Goal: Task Accomplishment & Management: Manage account settings

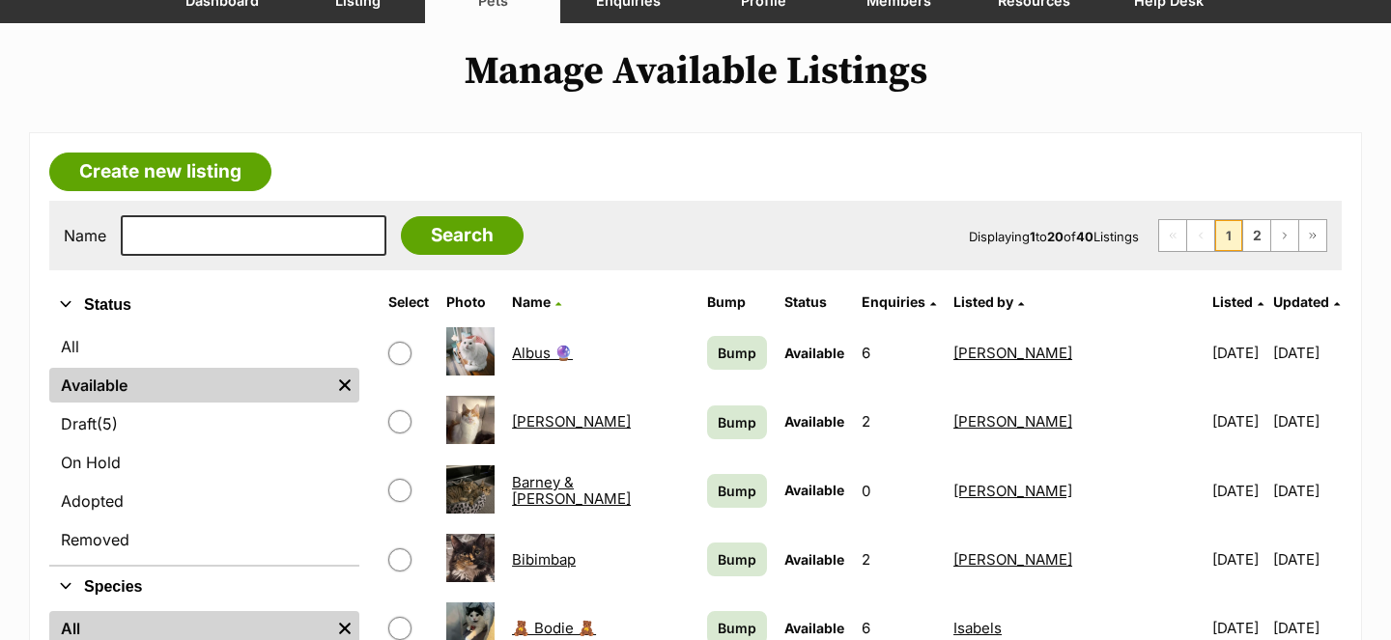
scroll to position [239, 0]
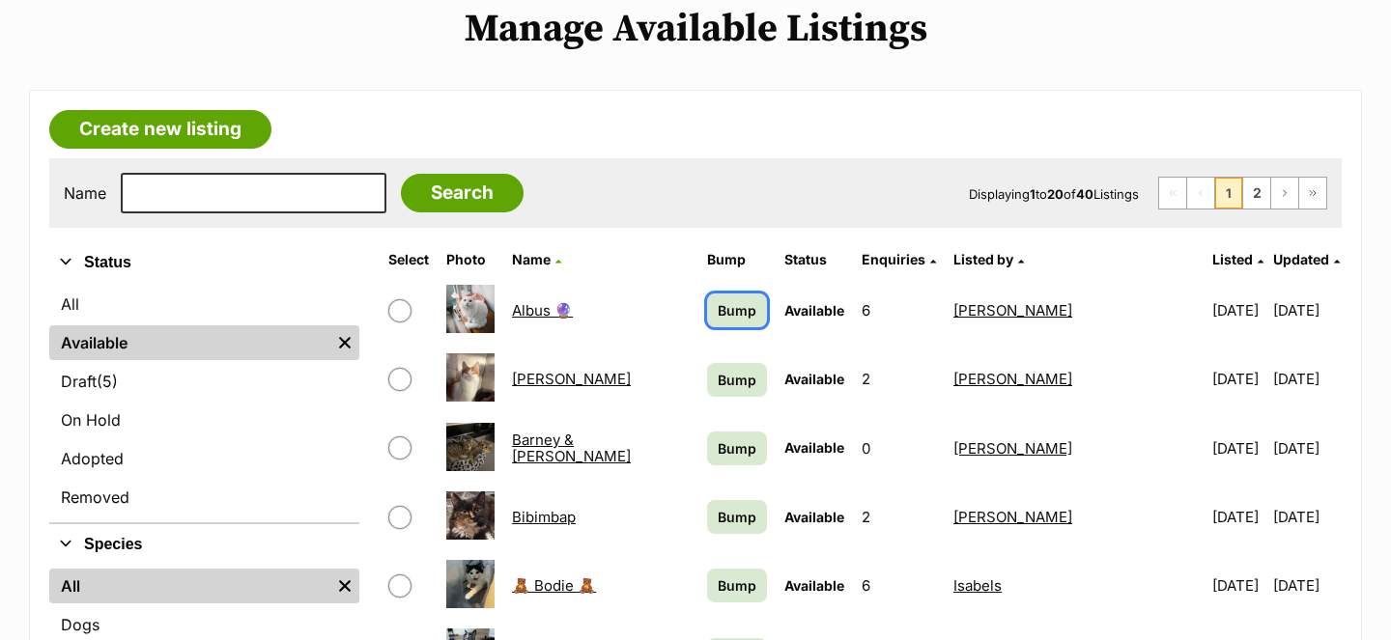
click at [735, 309] on span "Bump" at bounding box center [737, 310] width 39 height 20
click at [730, 396] on td "Bump" at bounding box center [736, 379] width 75 height 67
click at [733, 368] on link "Bump" at bounding box center [737, 380] width 60 height 34
click at [731, 436] on link "Bump" at bounding box center [737, 449] width 60 height 34
click at [729, 511] on span "Bump" at bounding box center [737, 517] width 39 height 20
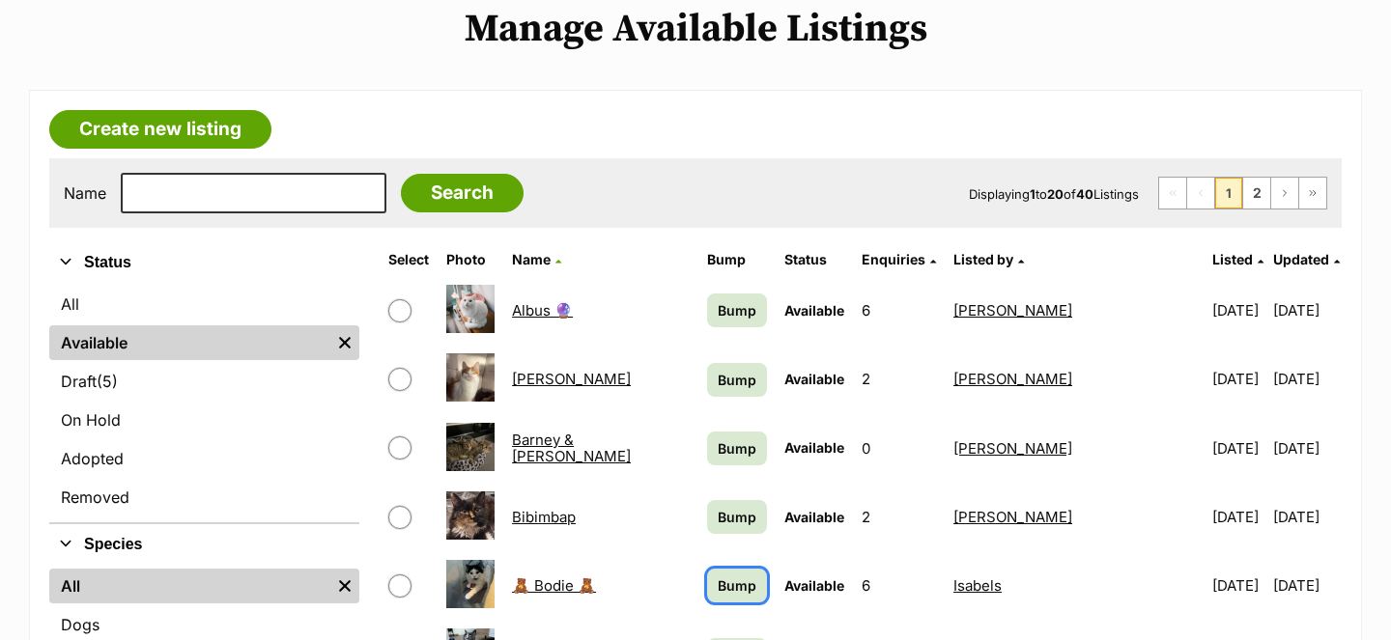
click at [727, 583] on span "Bump" at bounding box center [737, 586] width 39 height 20
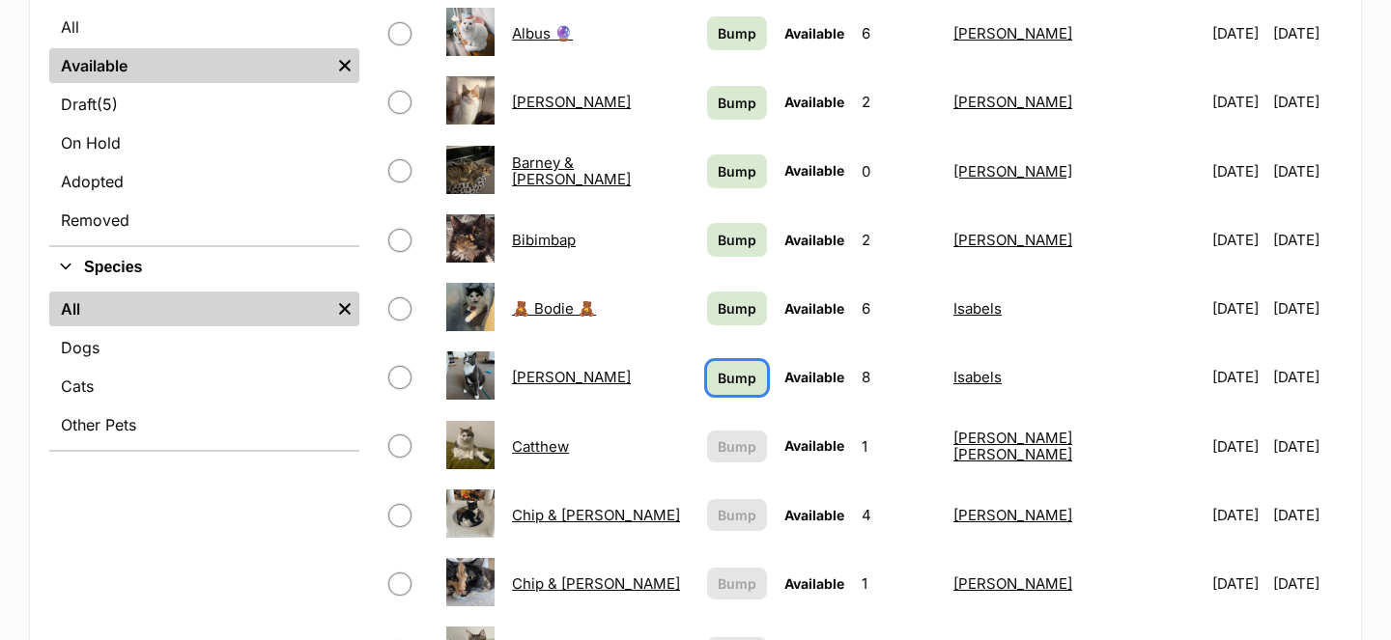
click at [743, 374] on span "Bump" at bounding box center [737, 378] width 39 height 20
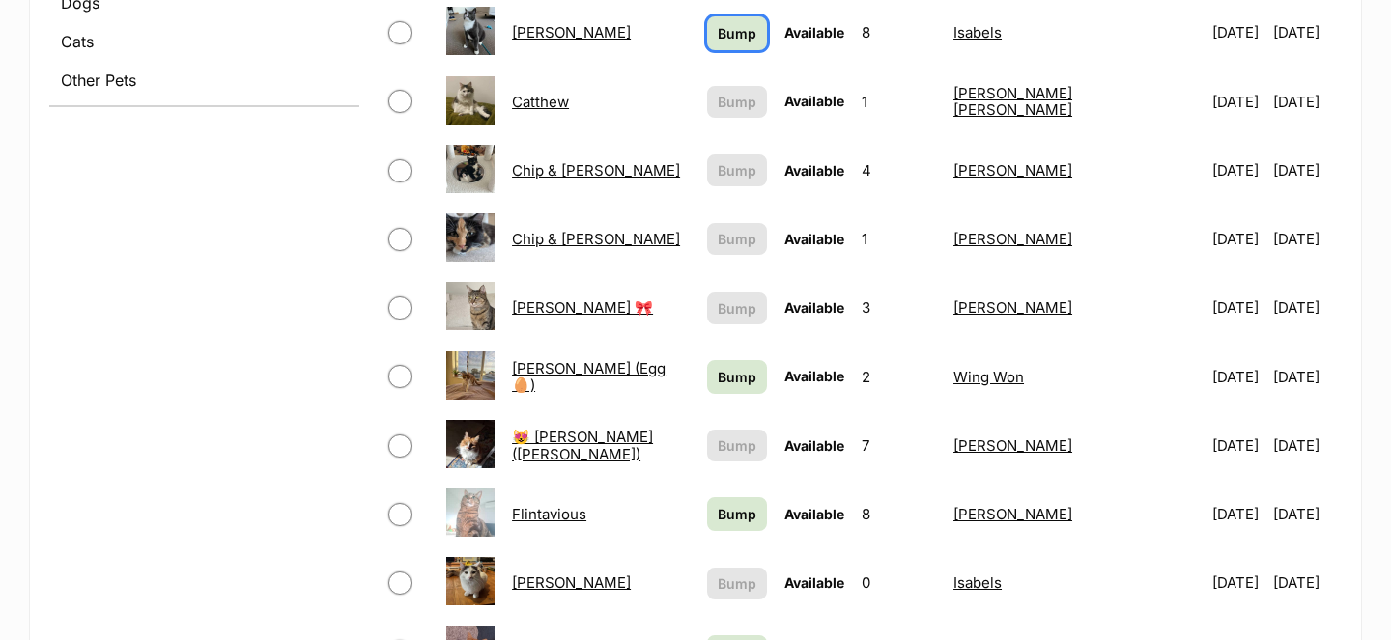
scroll to position [864, 0]
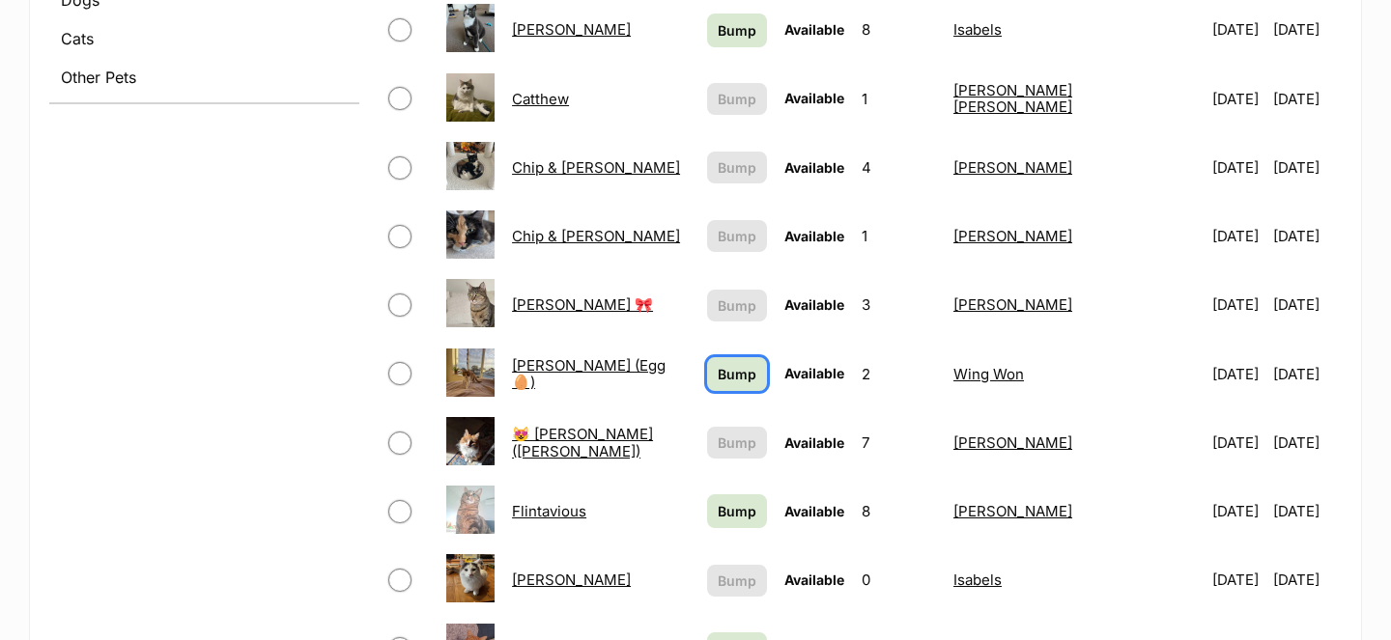
click at [740, 381] on span "Bump" at bounding box center [737, 374] width 39 height 20
click at [731, 519] on span "Bump" at bounding box center [737, 511] width 39 height 20
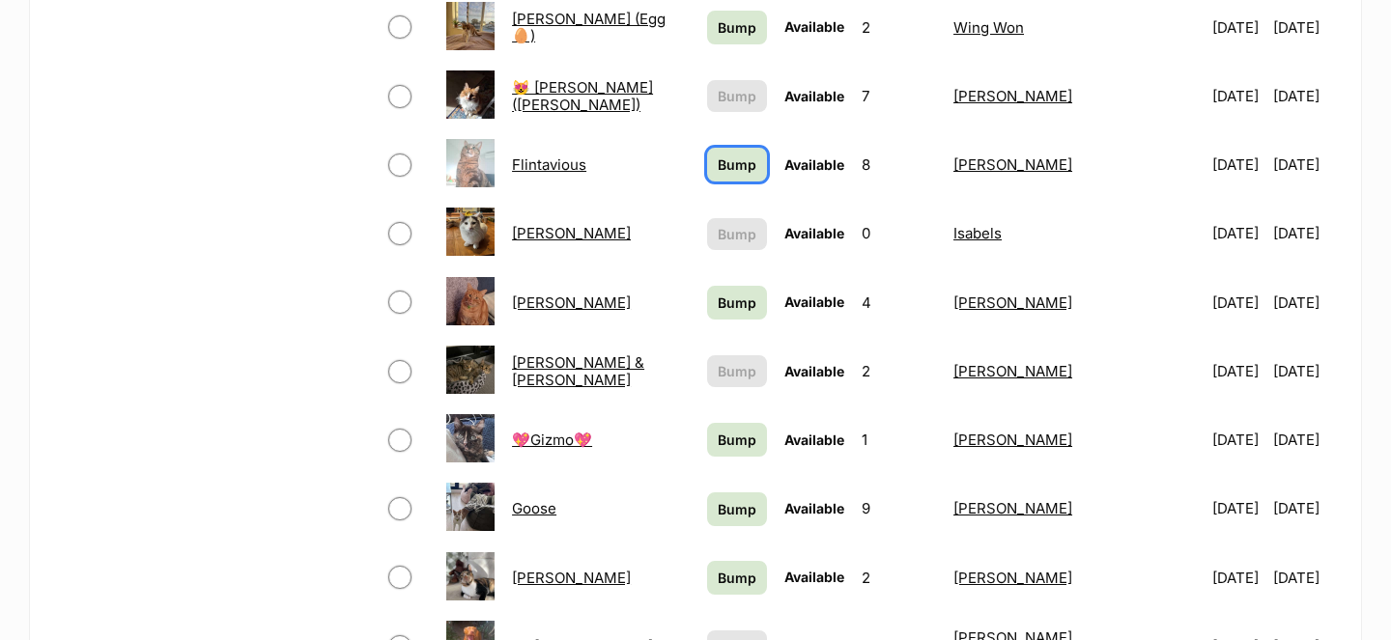
scroll to position [1252, 0]
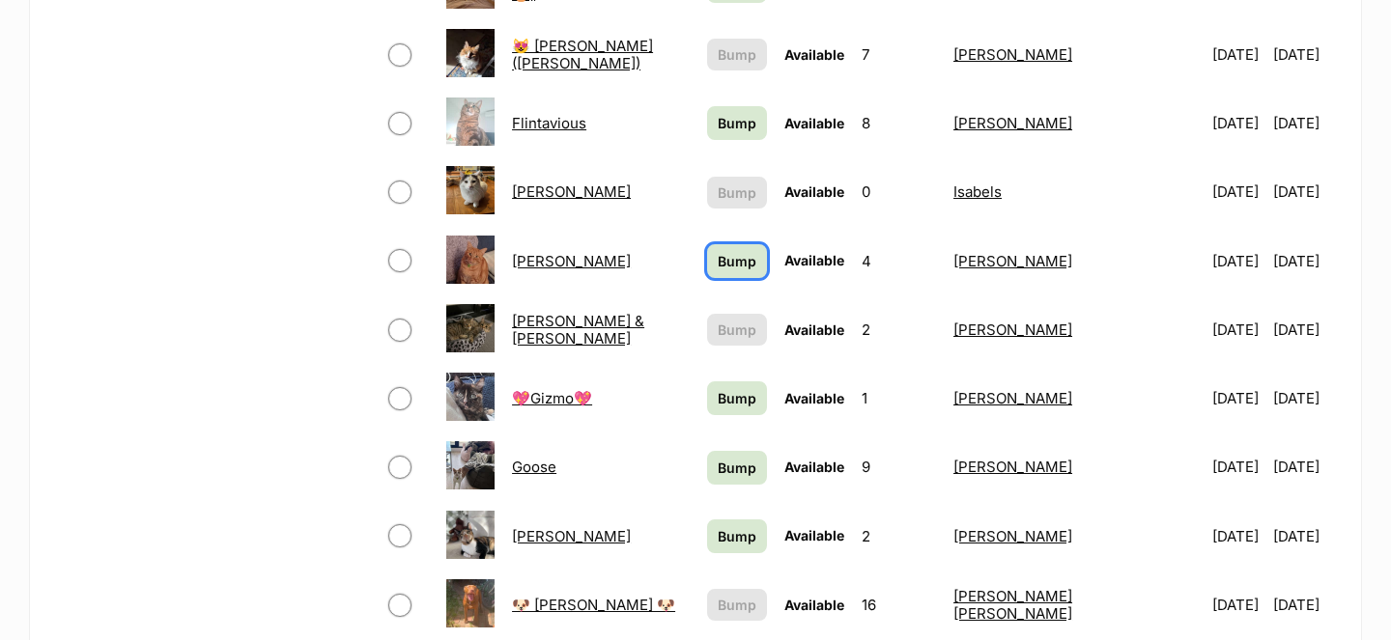
click at [726, 273] on link "Bump" at bounding box center [737, 261] width 60 height 34
click at [725, 397] on span "Bump" at bounding box center [737, 398] width 39 height 20
click at [725, 459] on span "Bump" at bounding box center [737, 468] width 39 height 20
click at [729, 535] on span "Bump" at bounding box center [737, 536] width 39 height 20
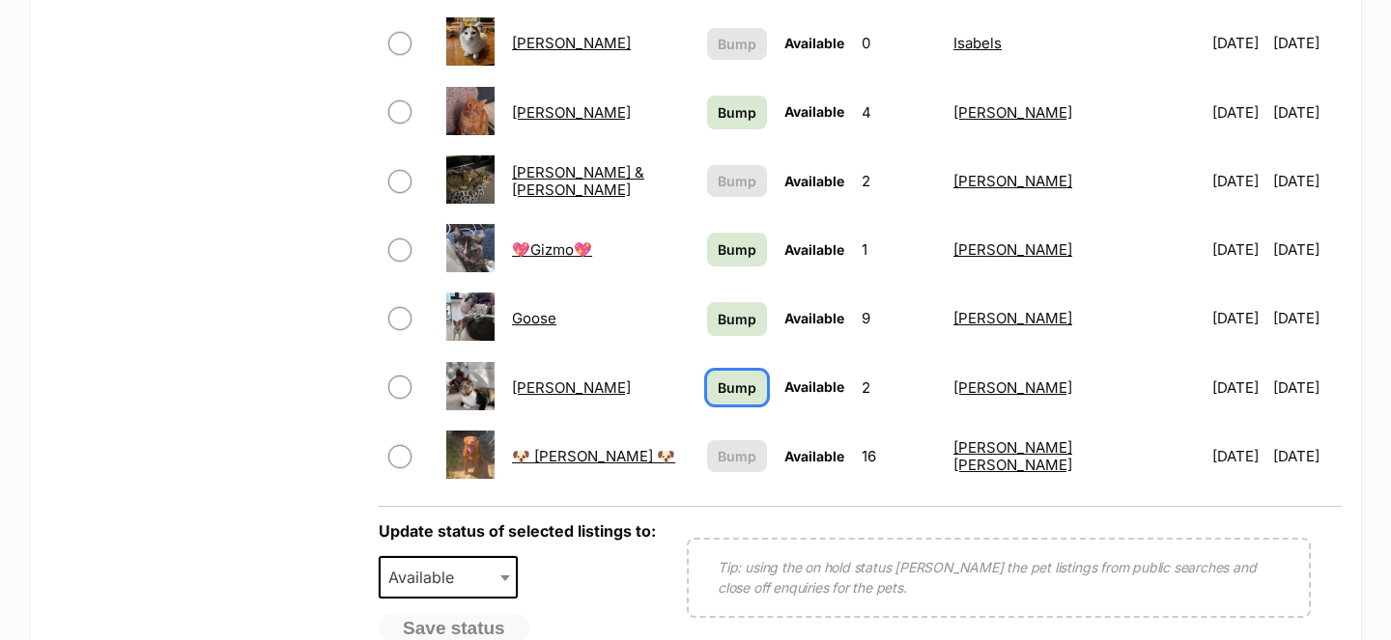
scroll to position [1693, 0]
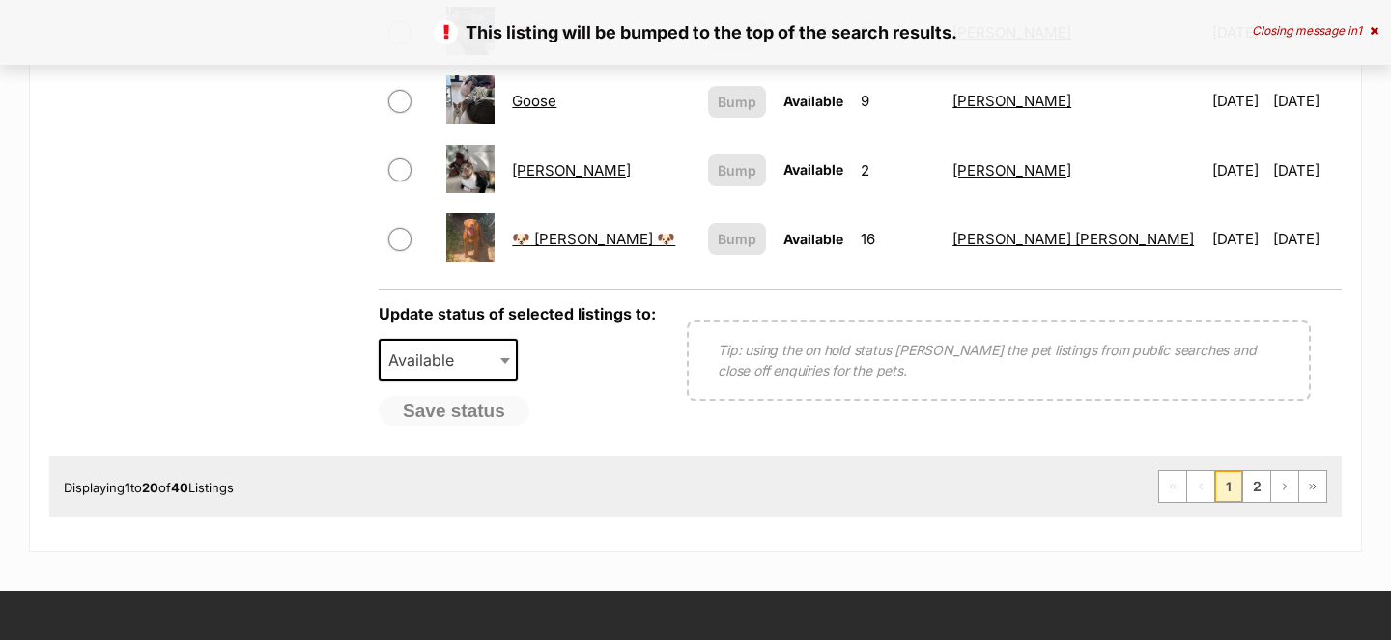
scroll to position [1602, 0]
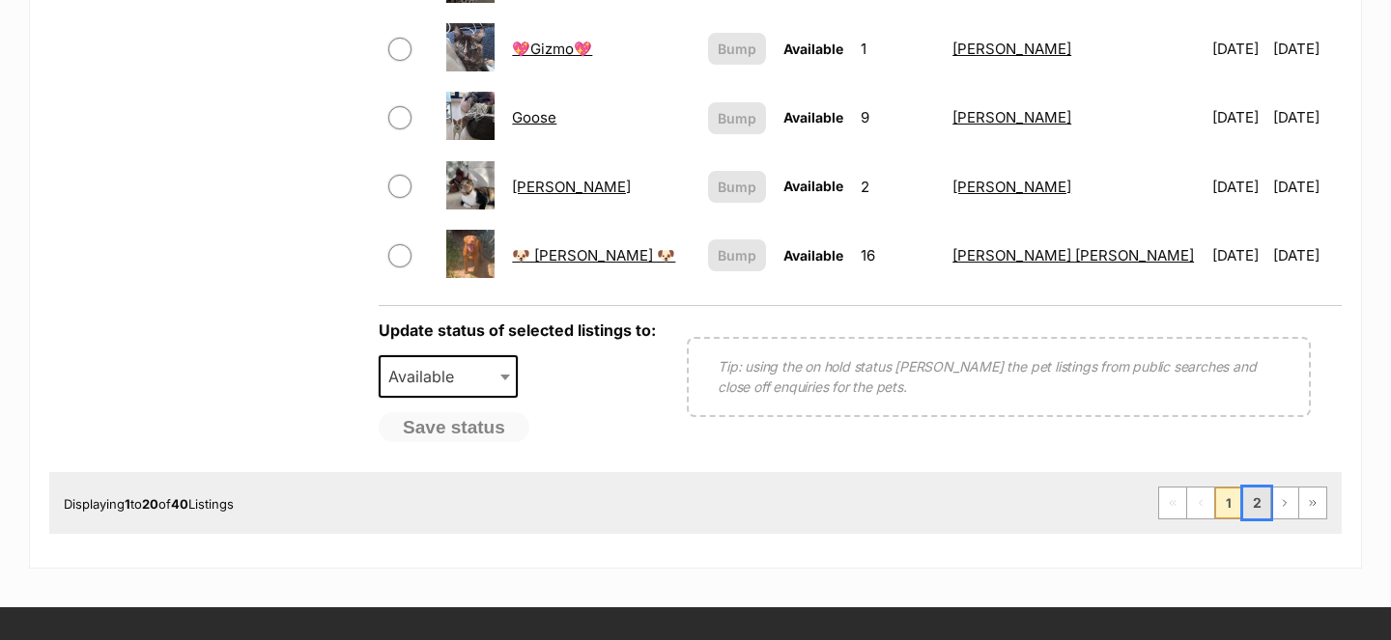
click at [1262, 505] on link "2" at bounding box center [1256, 503] width 27 height 31
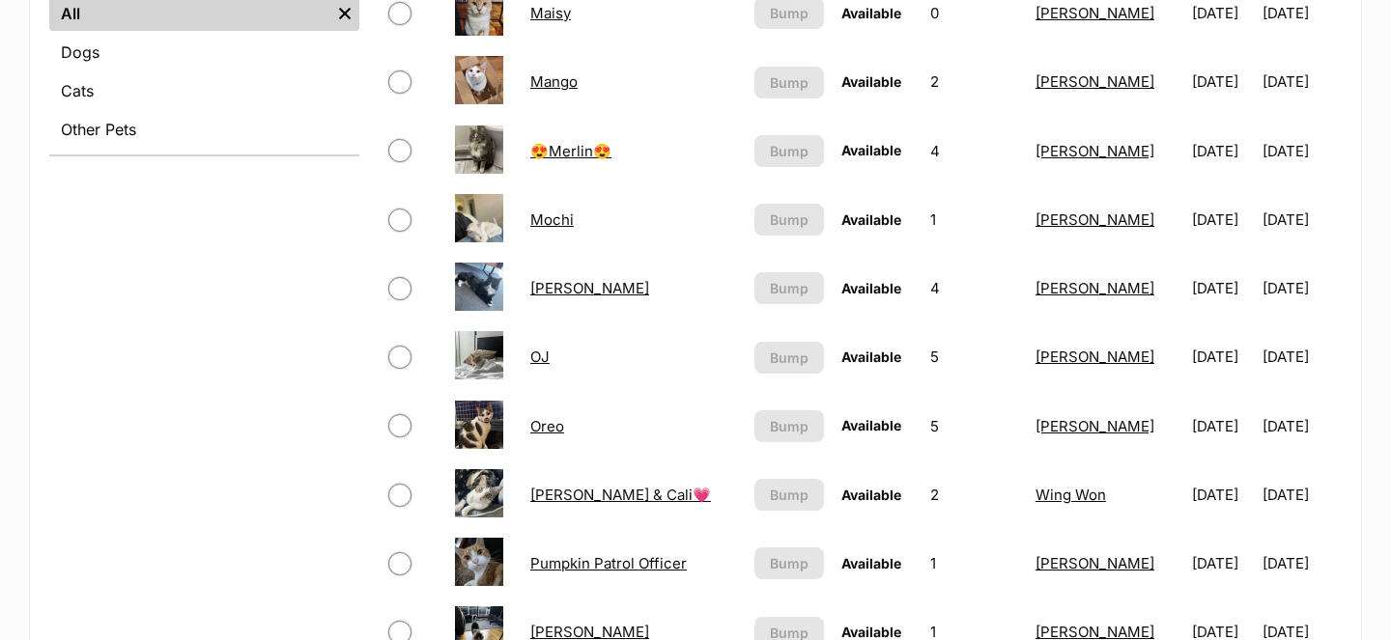
scroll to position [415, 0]
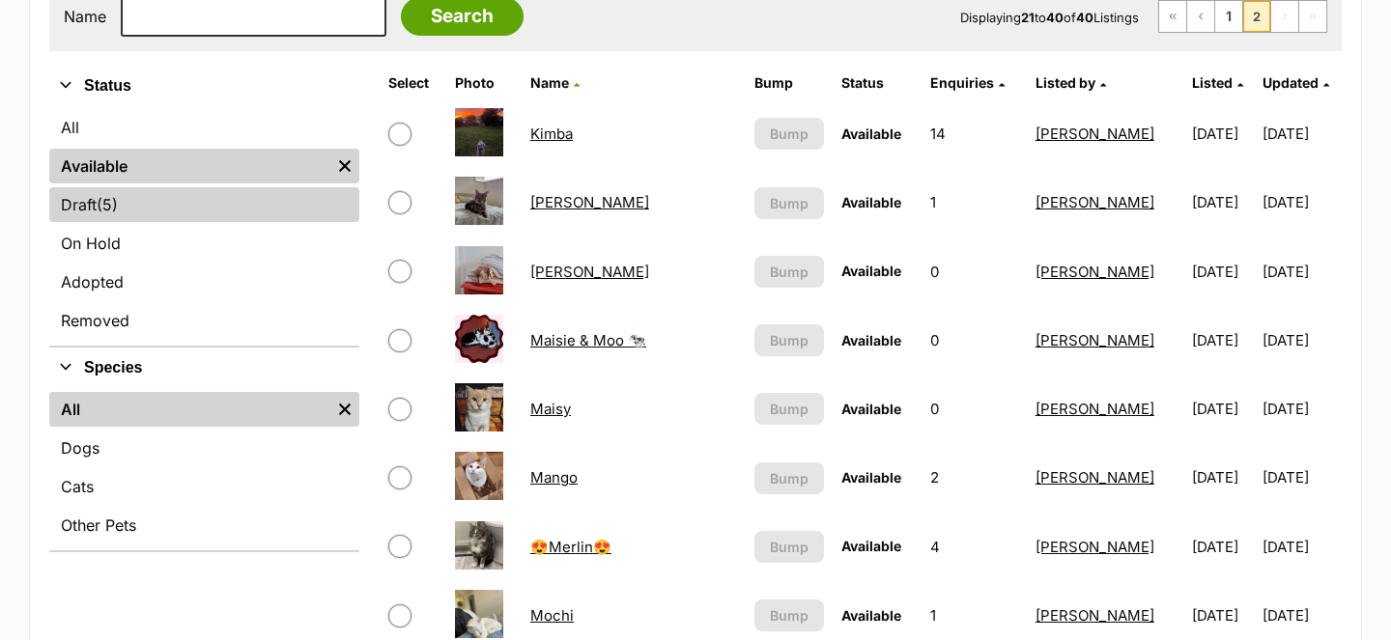
click at [190, 193] on link "Draft (5) Items" at bounding box center [204, 204] width 310 height 35
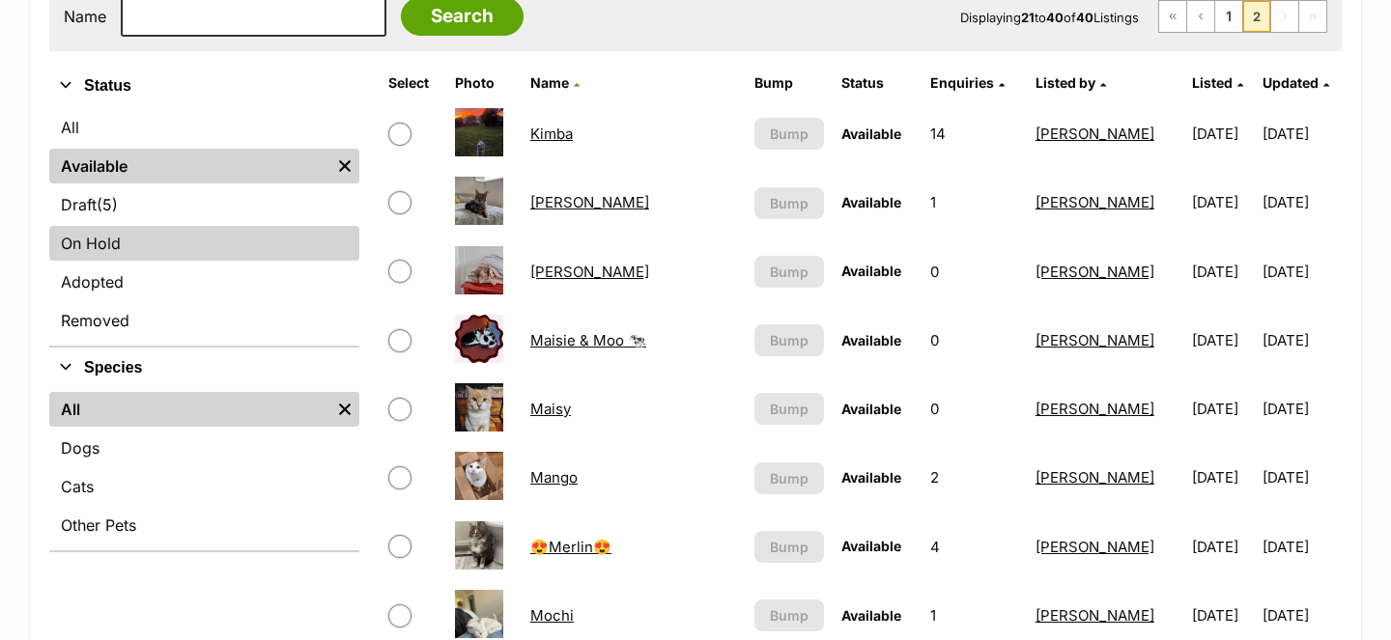
click at [189, 235] on link "On Hold" at bounding box center [204, 243] width 310 height 35
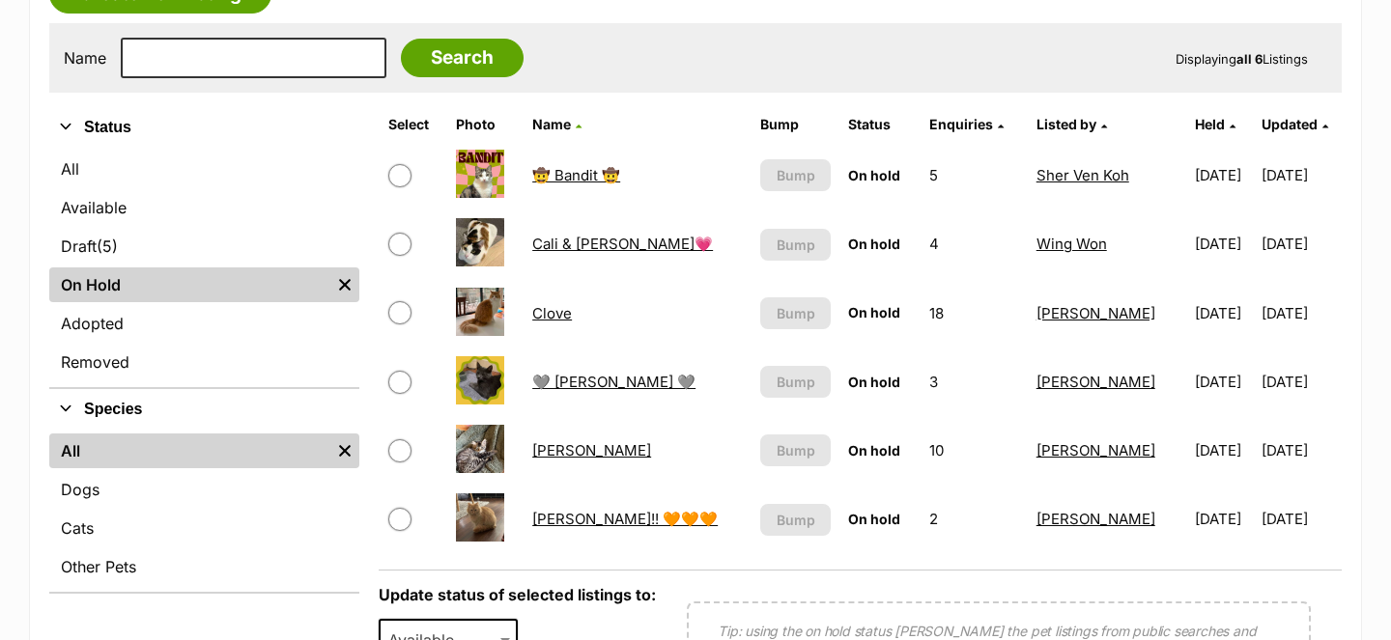
scroll to position [375, 0]
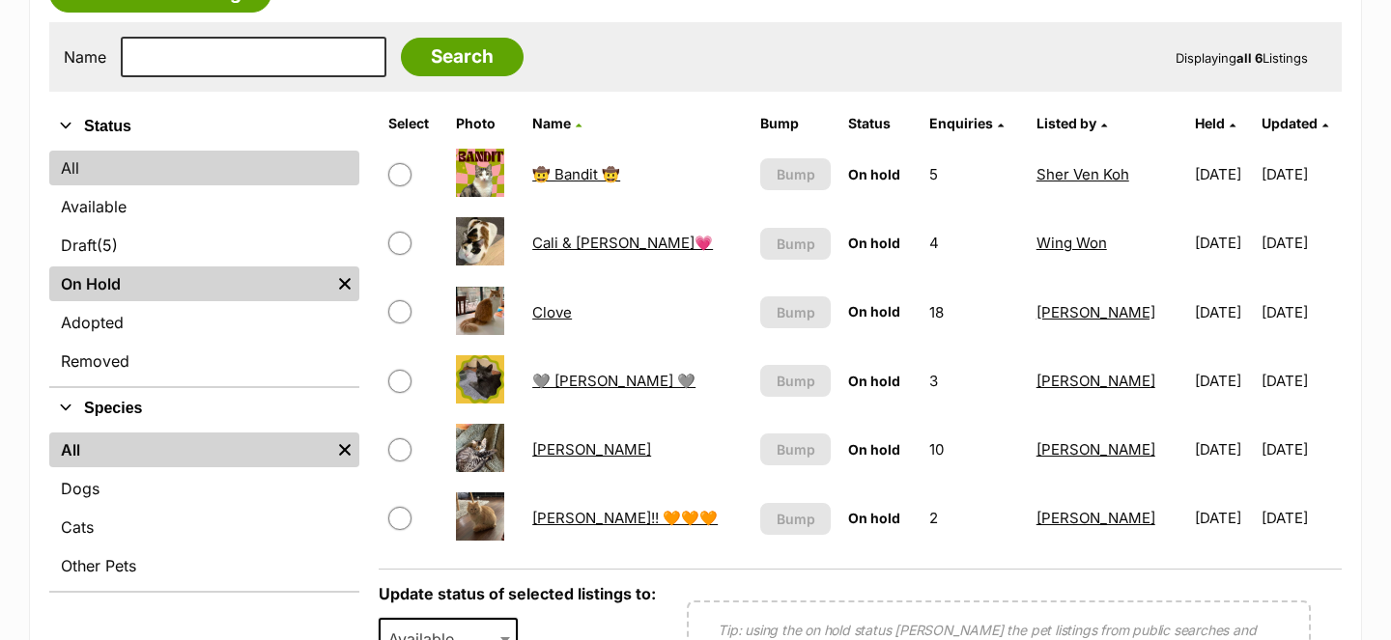
click at [241, 179] on link "All" at bounding box center [204, 168] width 310 height 35
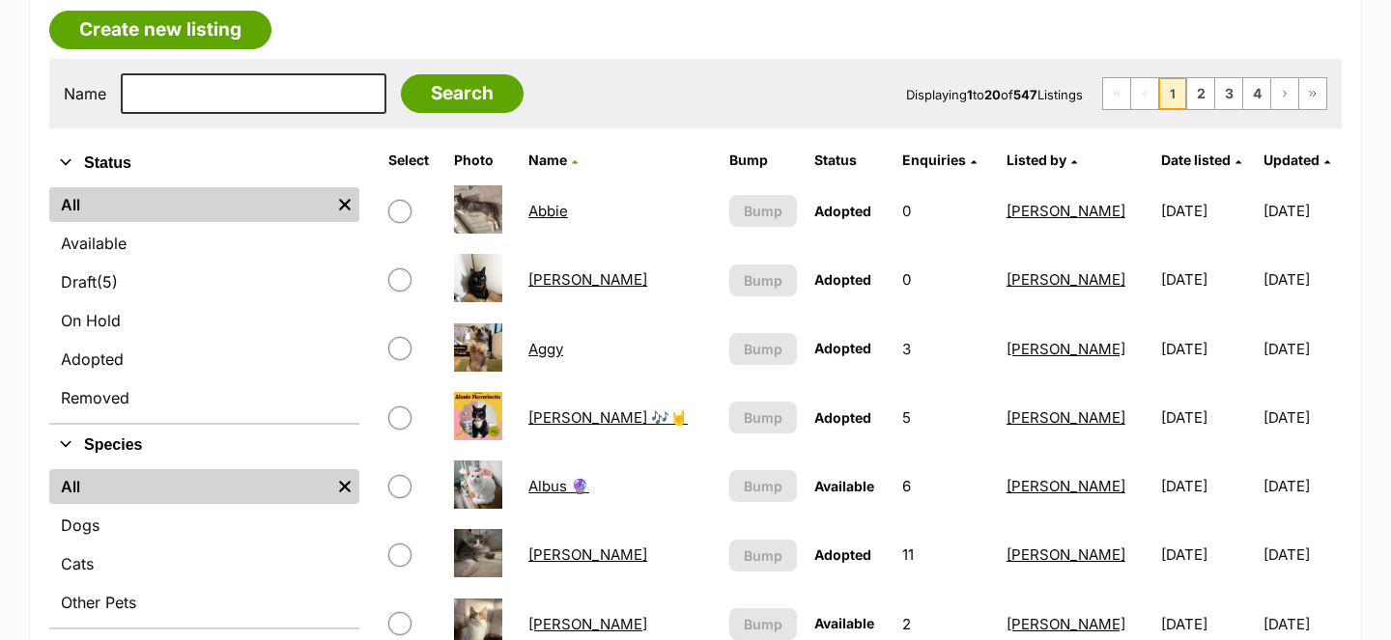
scroll to position [340, 0]
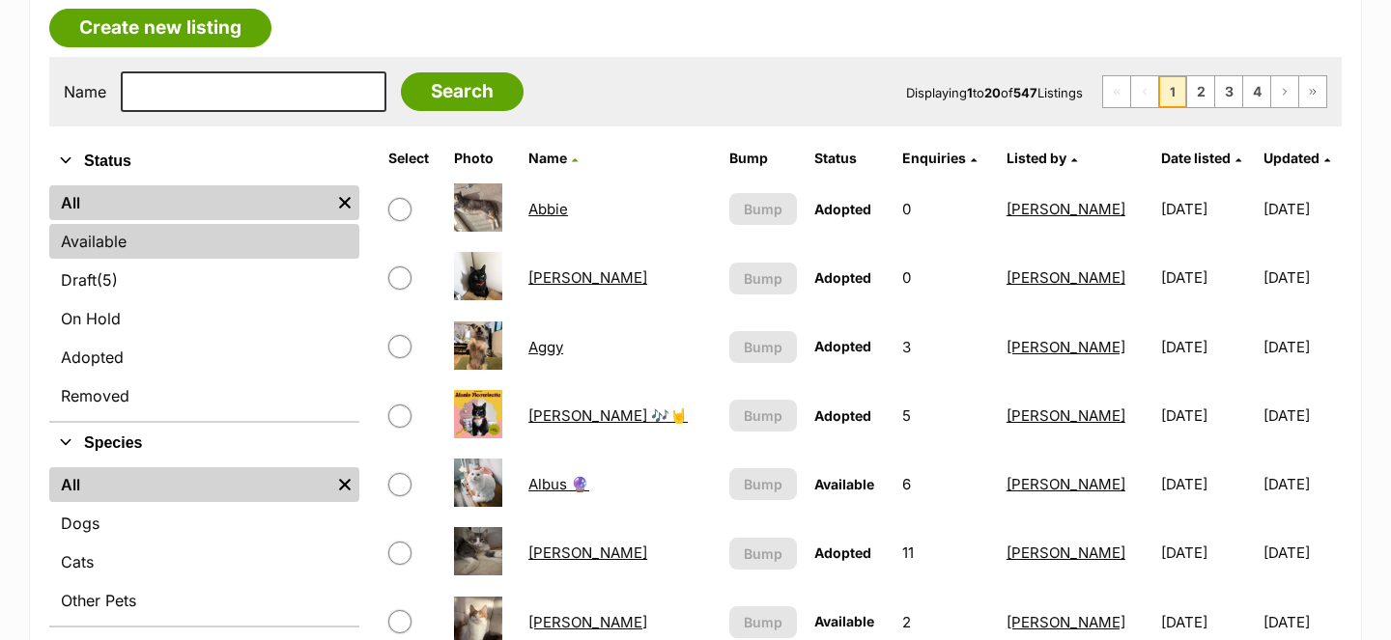
click at [256, 248] on link "Available" at bounding box center [204, 241] width 310 height 35
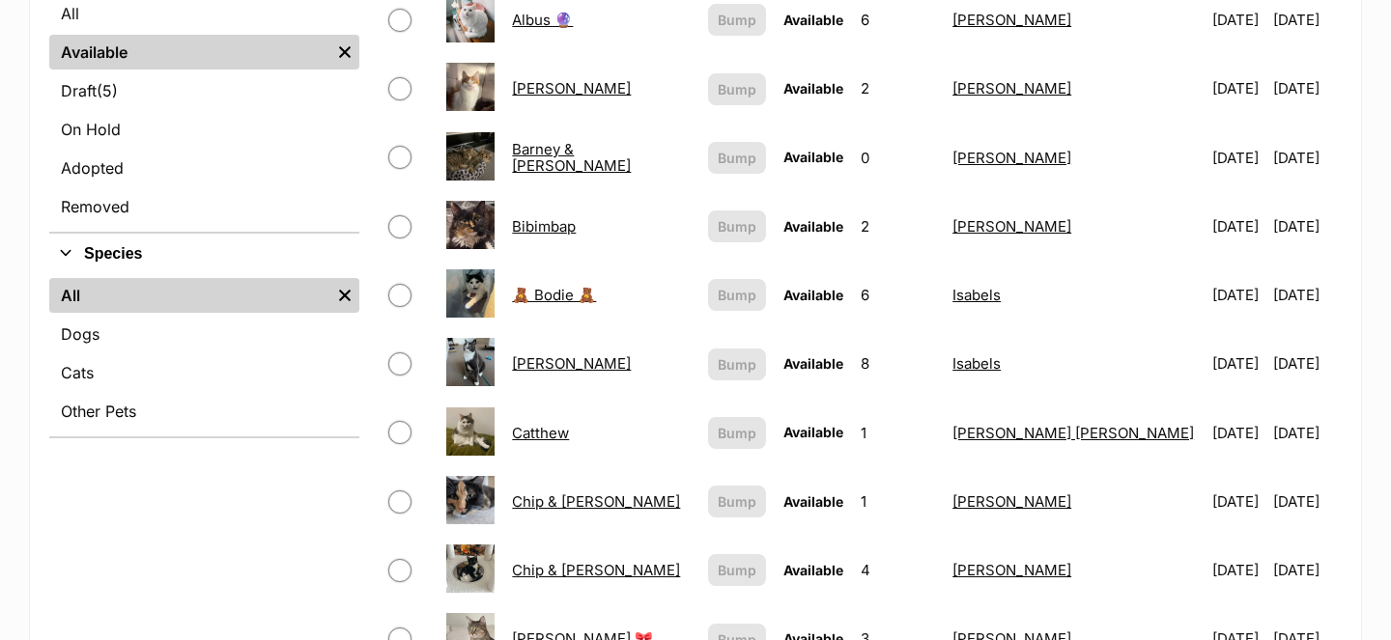
scroll to position [600, 0]
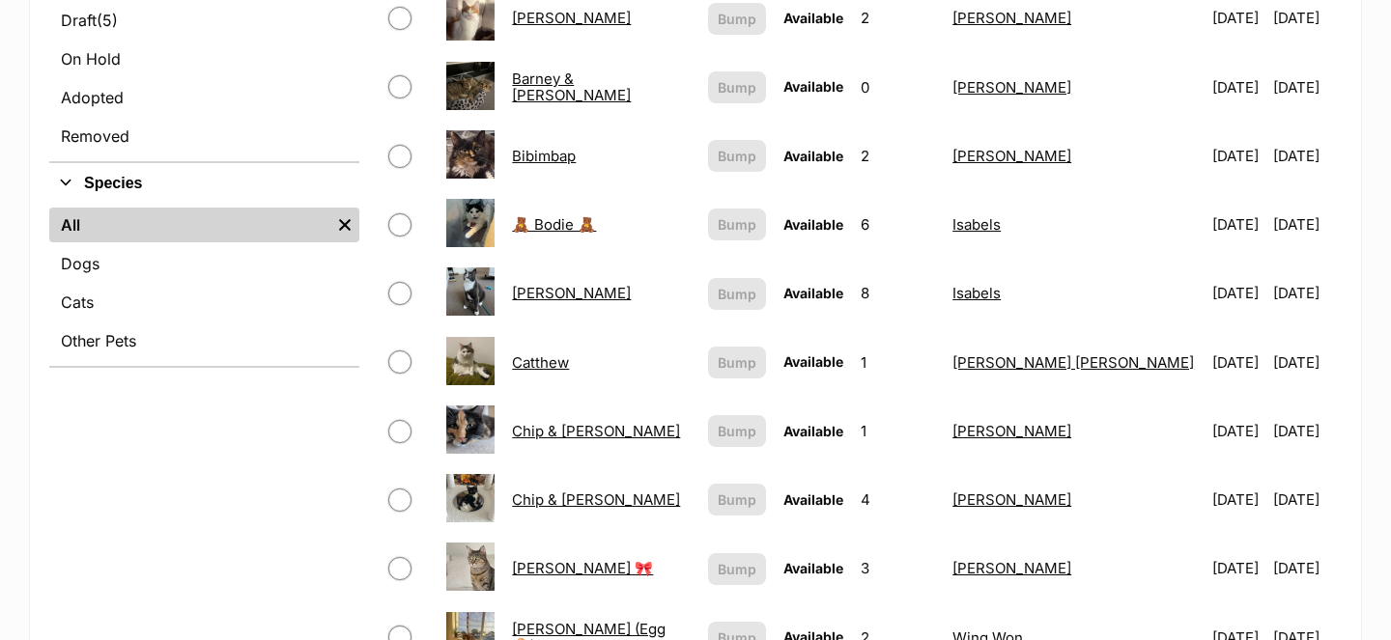
click at [569, 362] on link "Catthew" at bounding box center [540, 363] width 57 height 18
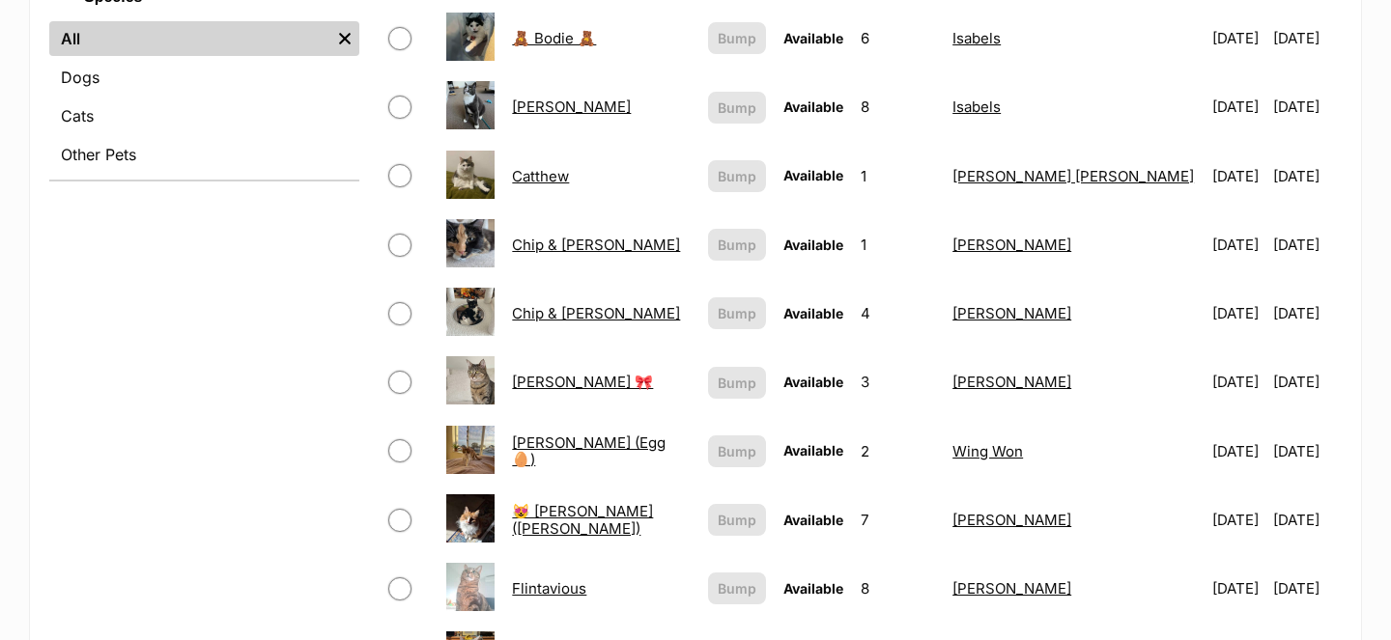
scroll to position [793, 0]
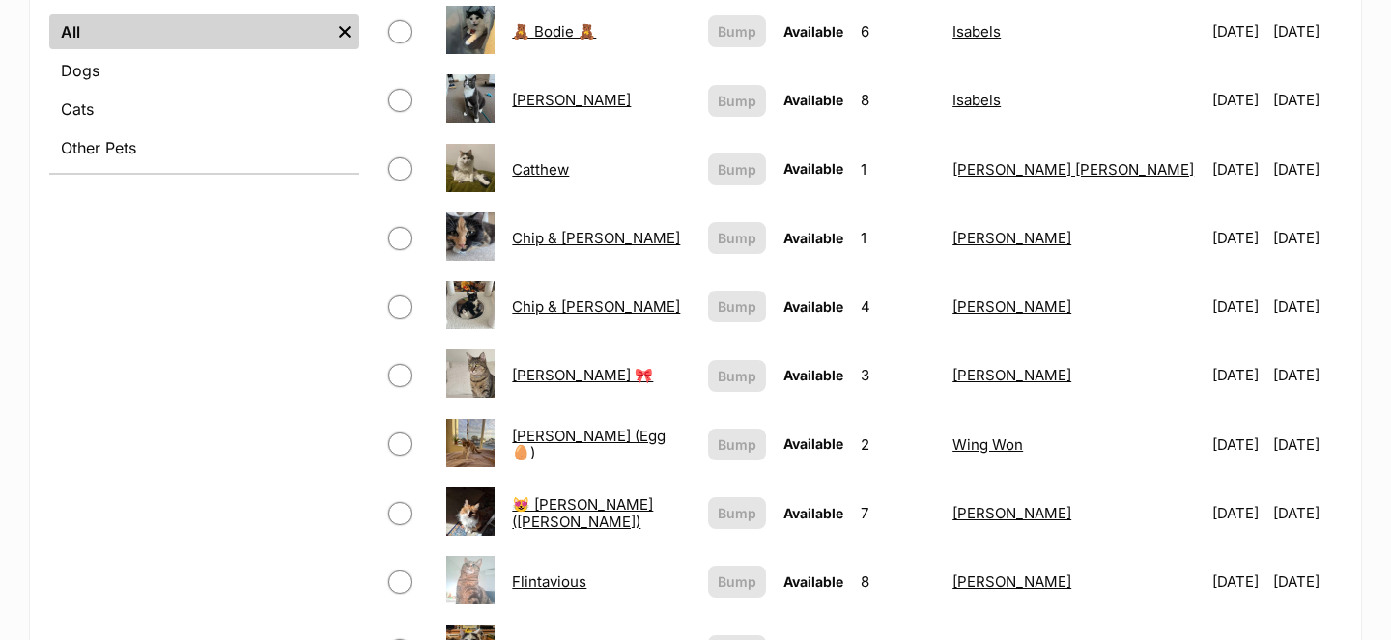
click at [554, 374] on link "Cleo 🎀" at bounding box center [582, 375] width 141 height 18
click at [559, 446] on link "[PERSON_NAME] (Egg 🥚)" at bounding box center [589, 444] width 154 height 35
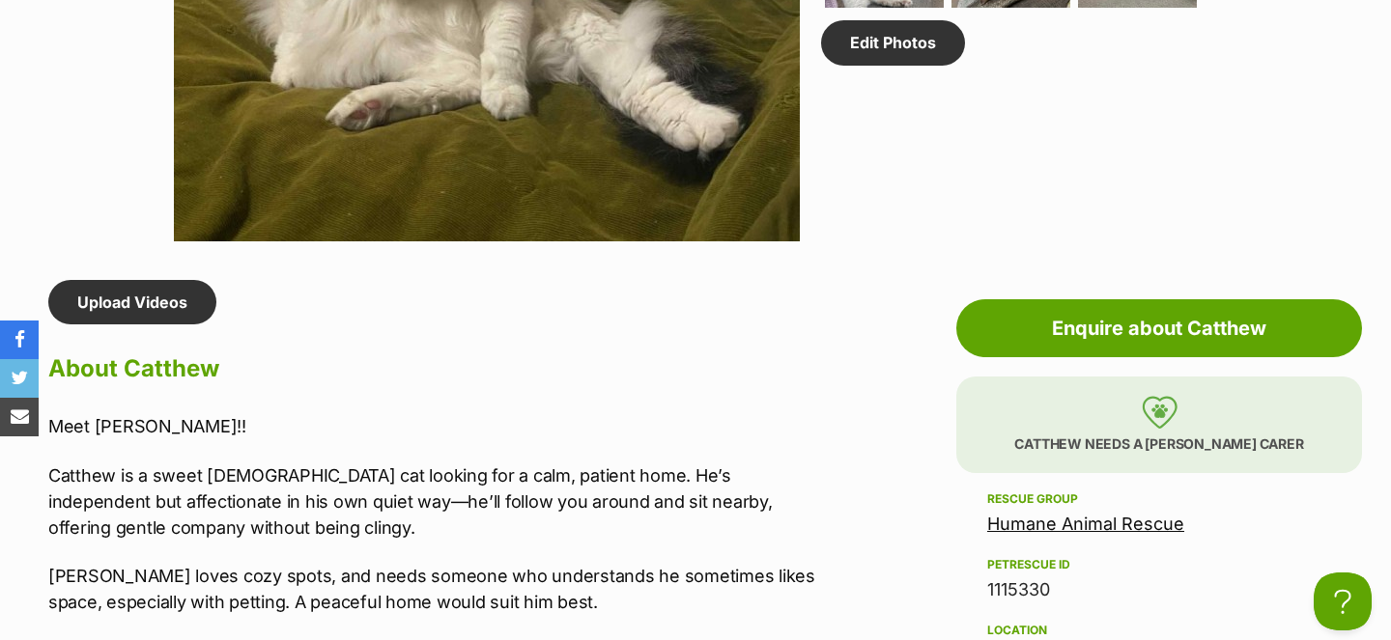
scroll to position [1660, 0]
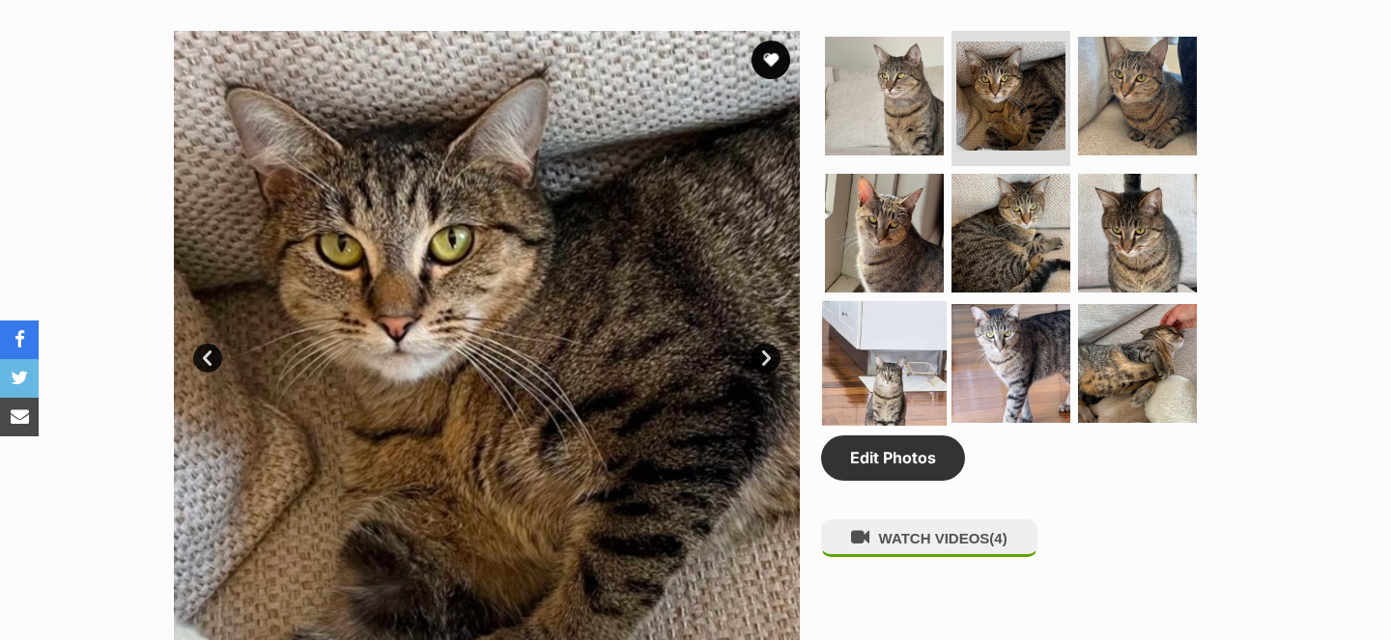
click at [906, 354] on img at bounding box center [884, 363] width 125 height 125
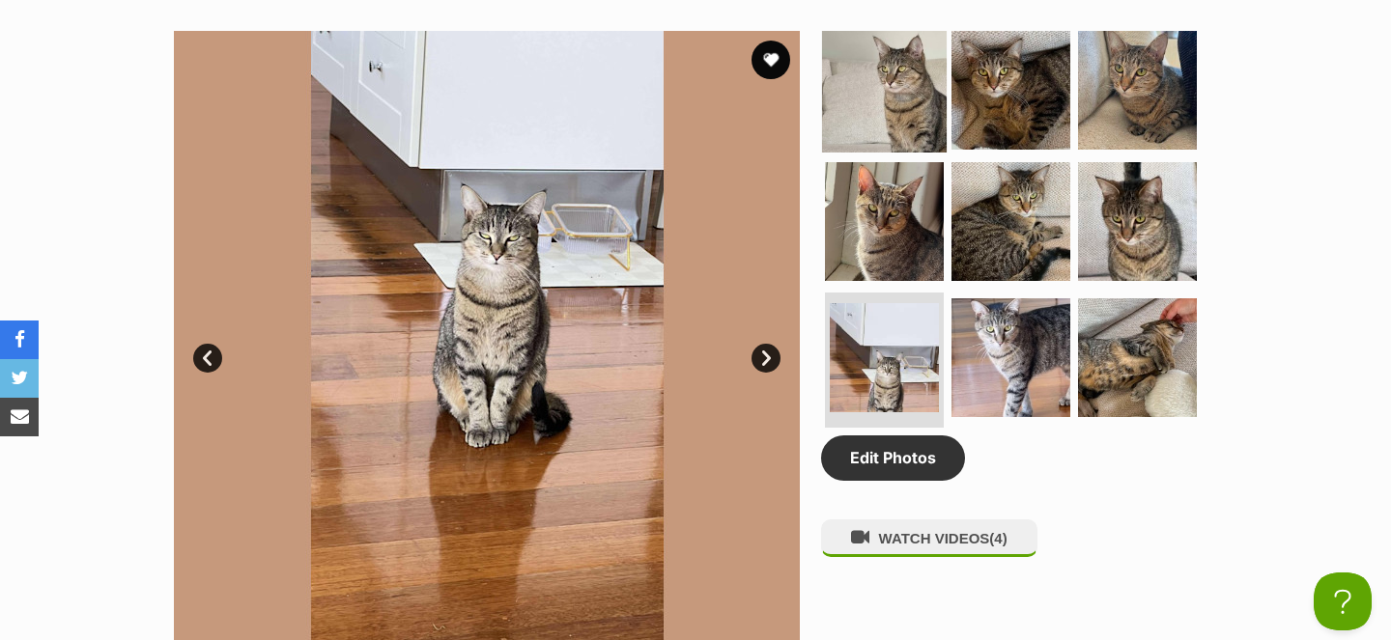
click at [934, 124] on img at bounding box center [884, 90] width 125 height 125
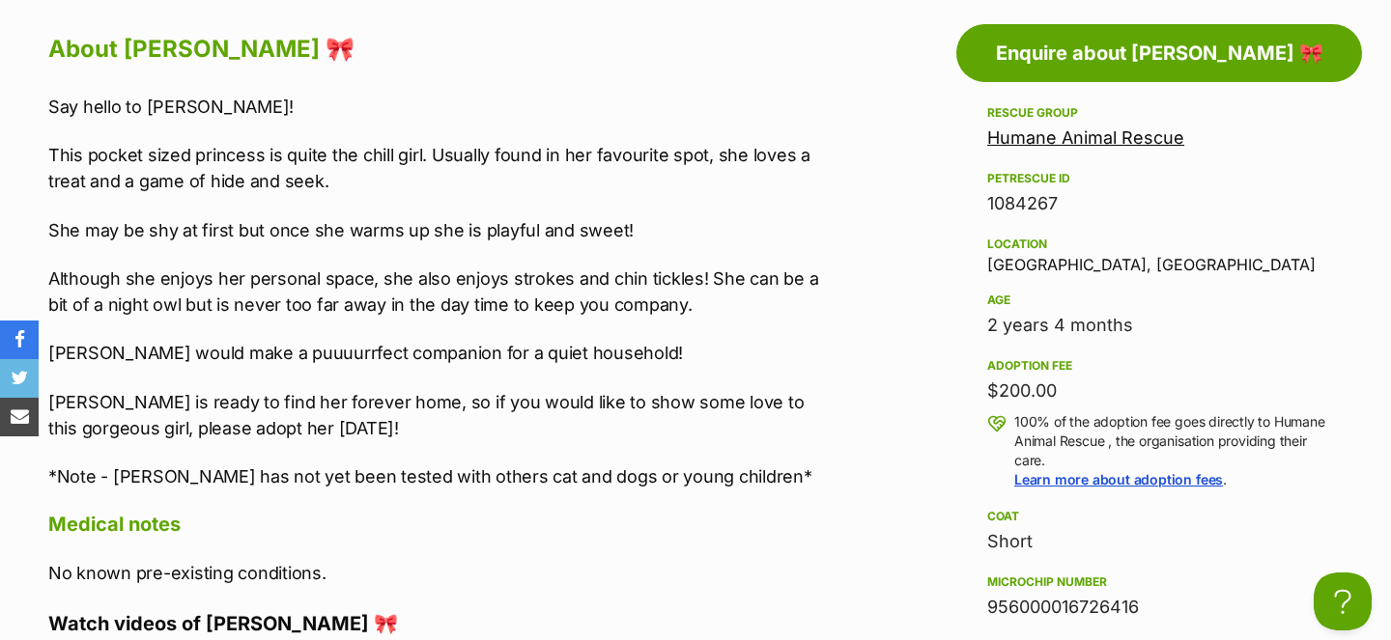
scroll to position [1680, 0]
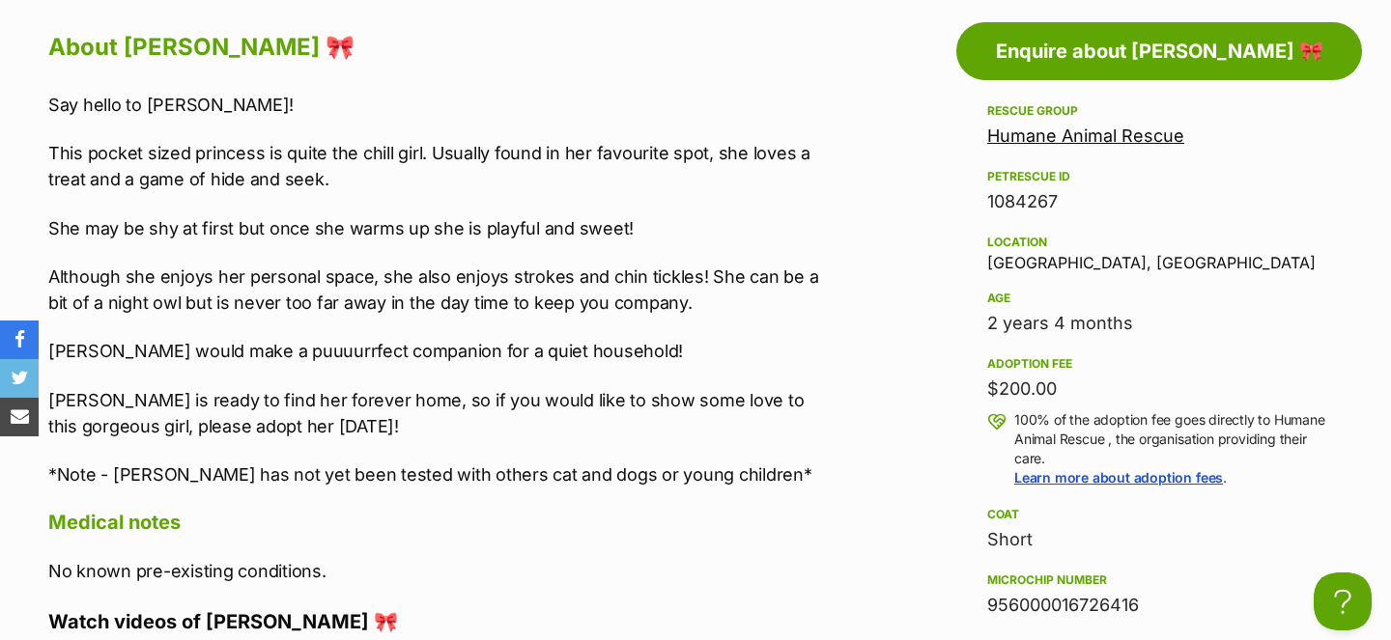
drag, startPoint x: 592, startPoint y: 354, endPoint x: 499, endPoint y: 0, distance: 365.5
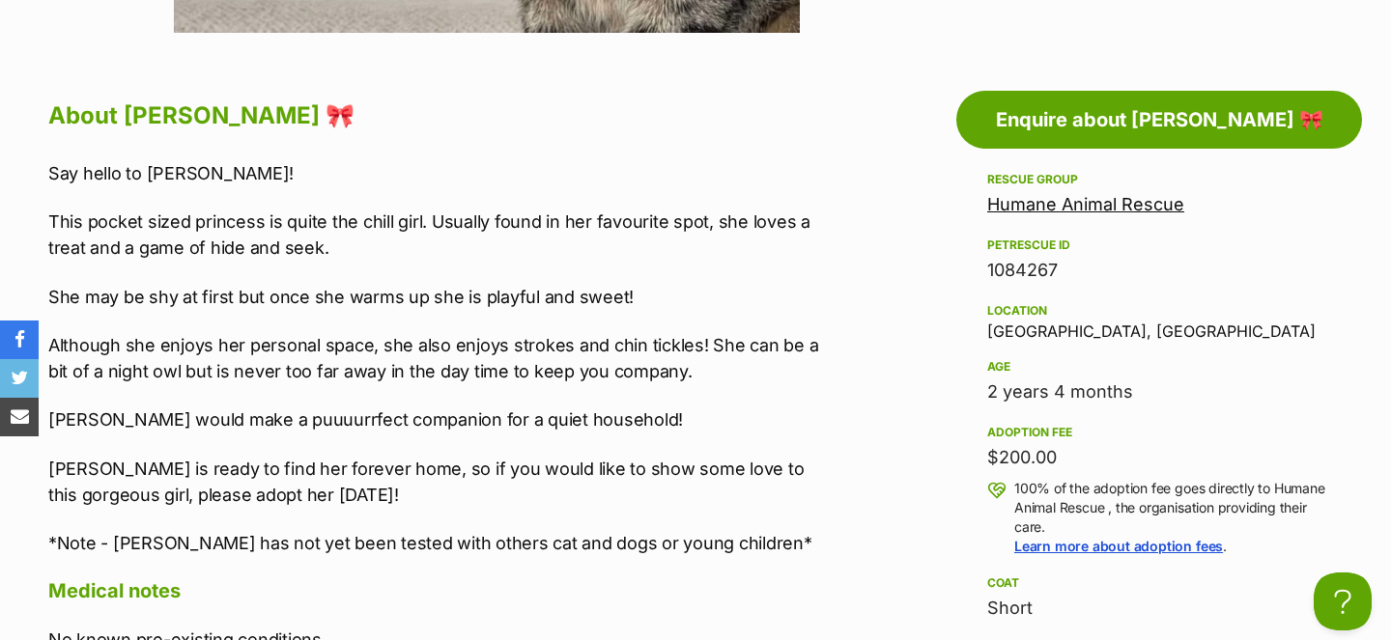
scroll to position [1609, 0]
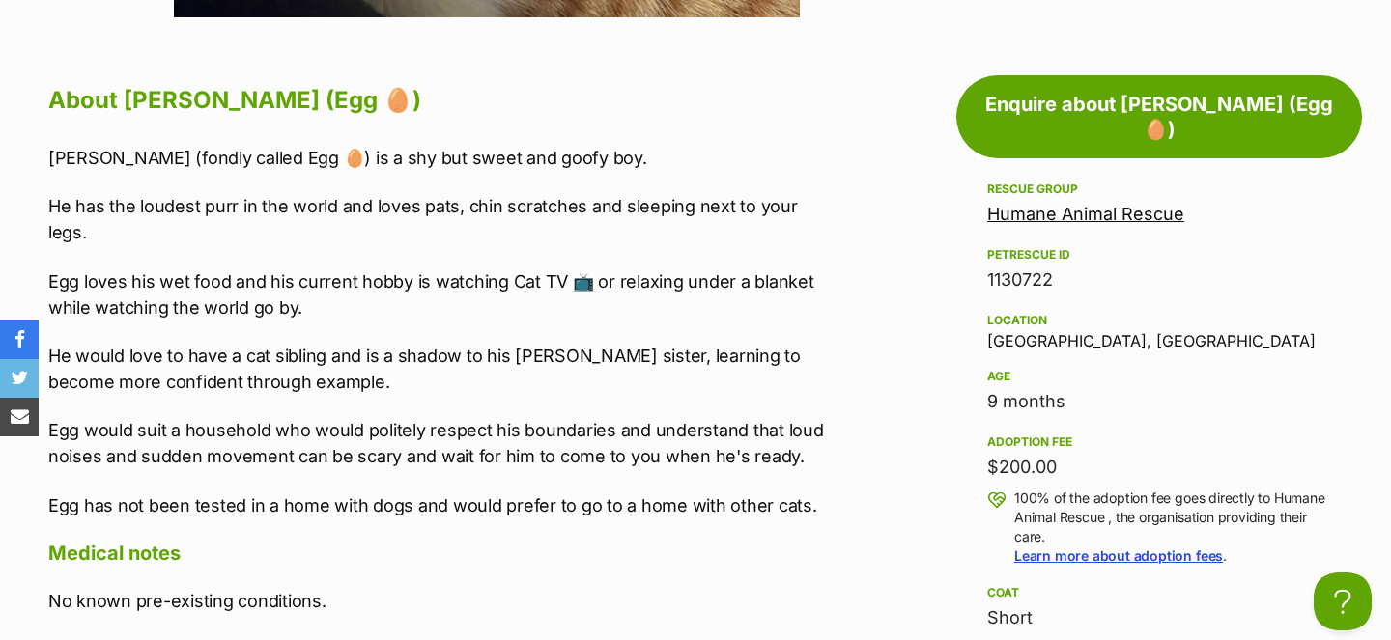
scroll to position [1633, 0]
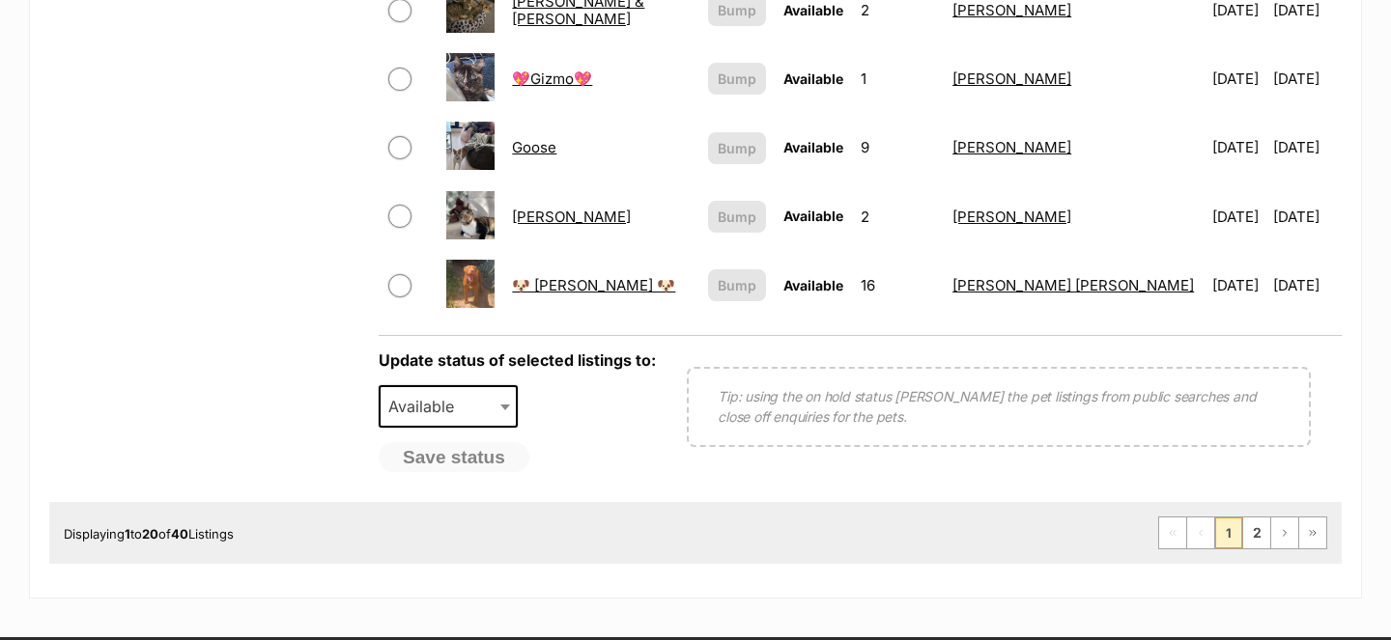
scroll to position [1609, 0]
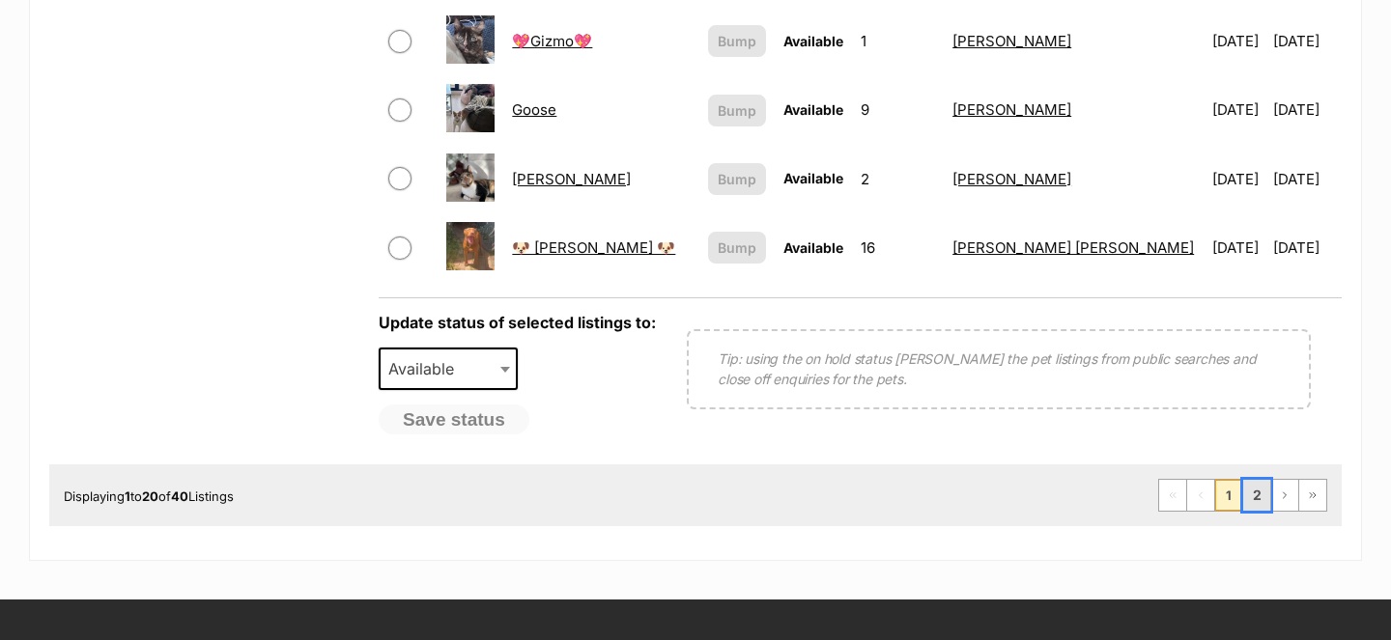
click at [1256, 507] on link "2" at bounding box center [1256, 495] width 27 height 31
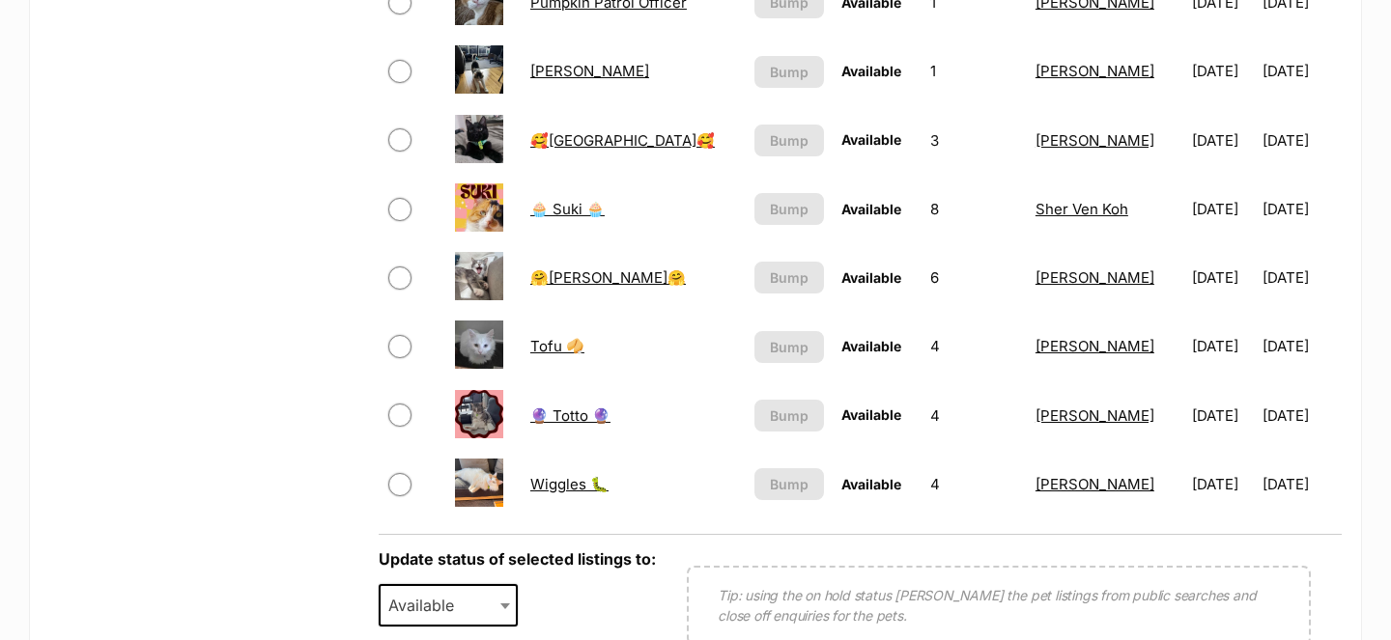
scroll to position [1377, 0]
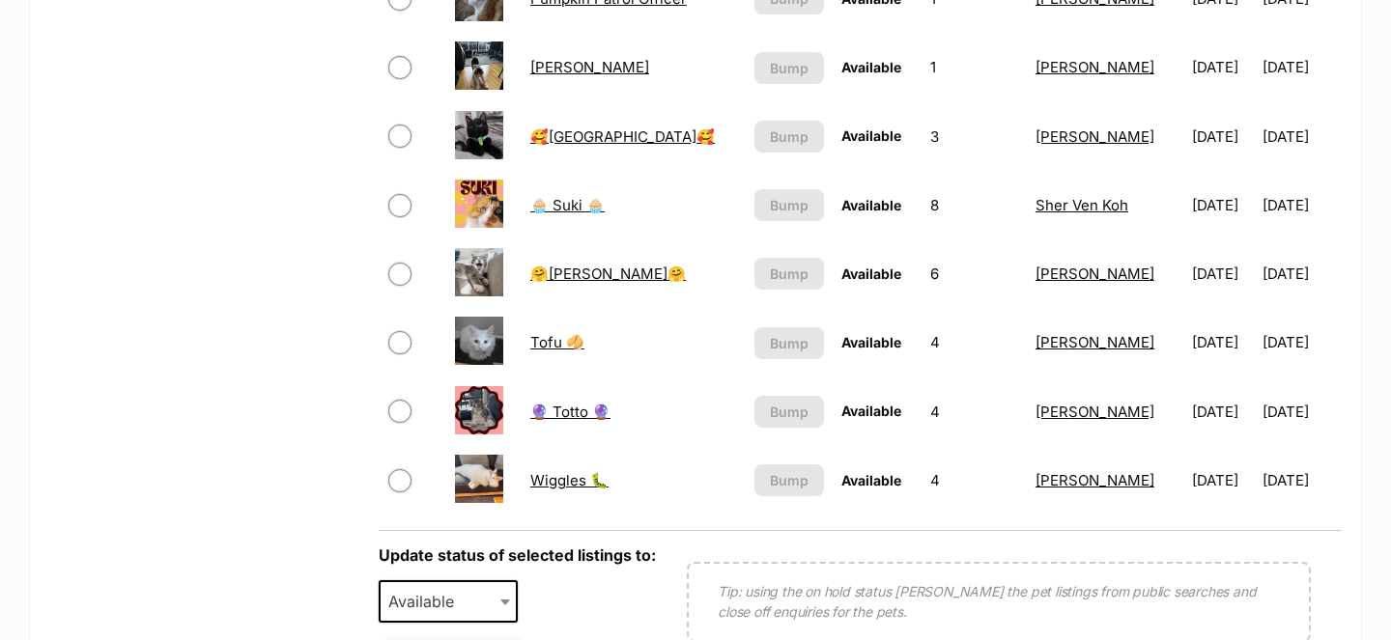
click at [483, 344] on img at bounding box center [479, 341] width 48 height 48
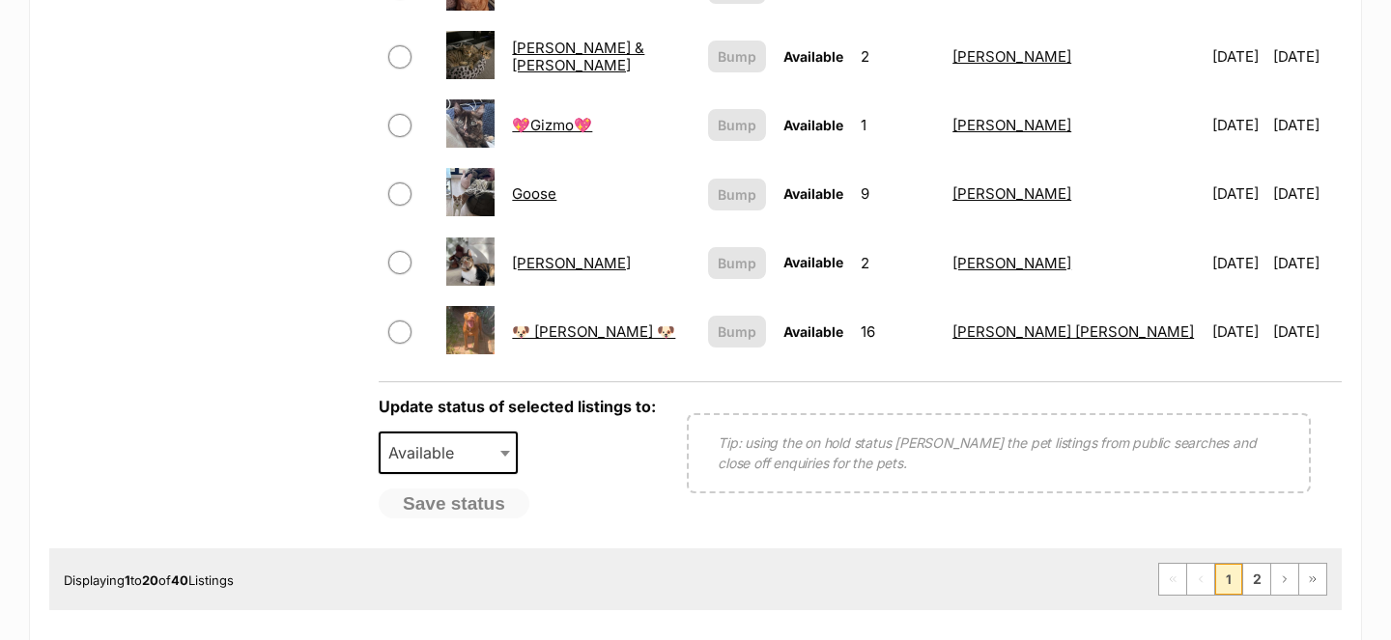
scroll to position [1783, 0]
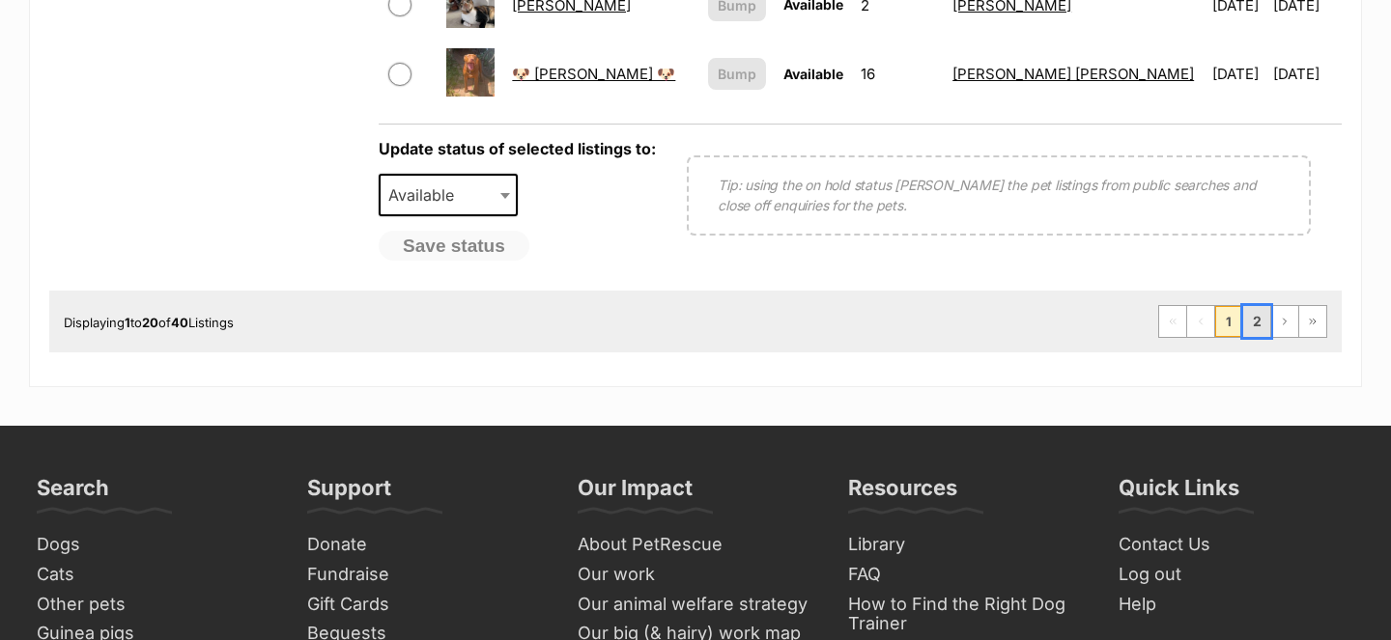
click at [1260, 321] on link "2" at bounding box center [1256, 321] width 27 height 31
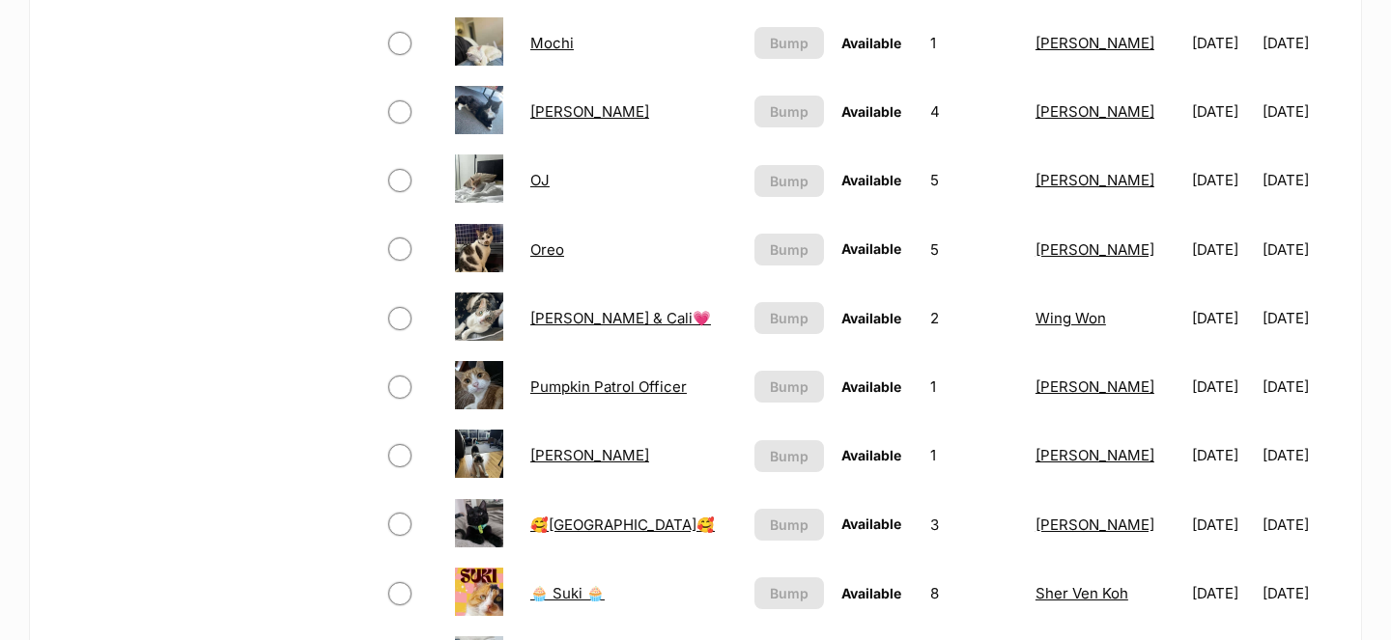
scroll to position [990, 0]
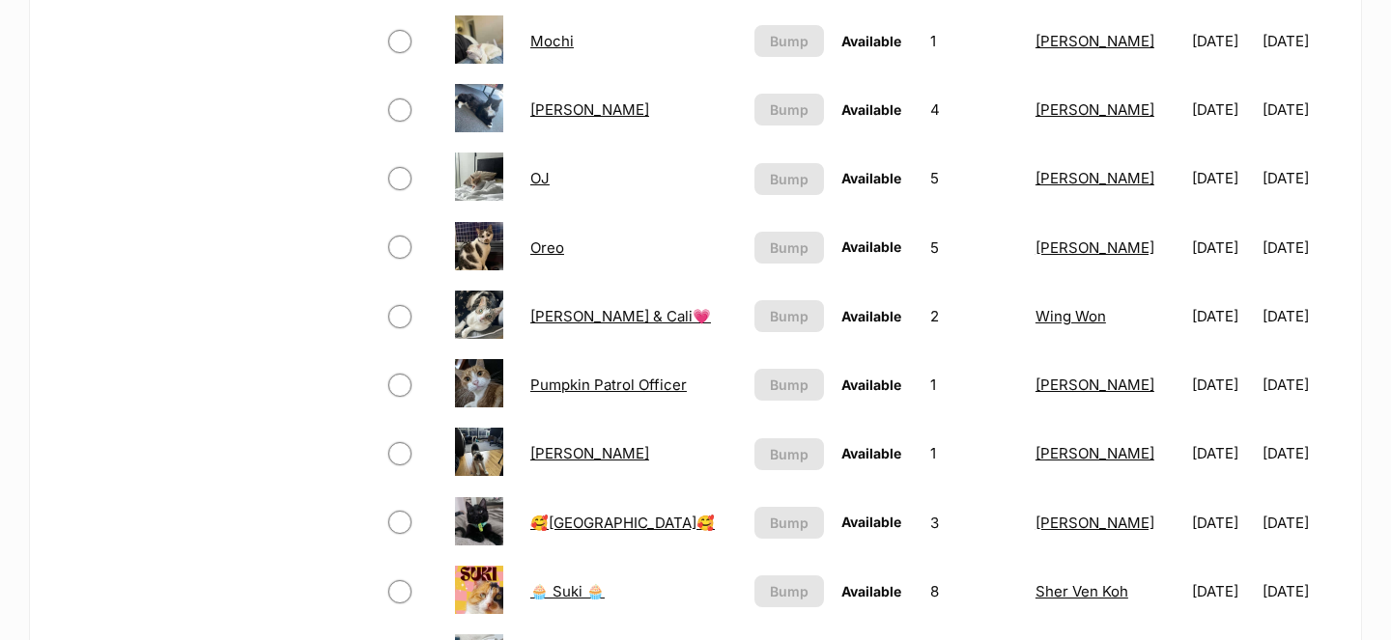
click at [479, 236] on img at bounding box center [479, 246] width 48 height 48
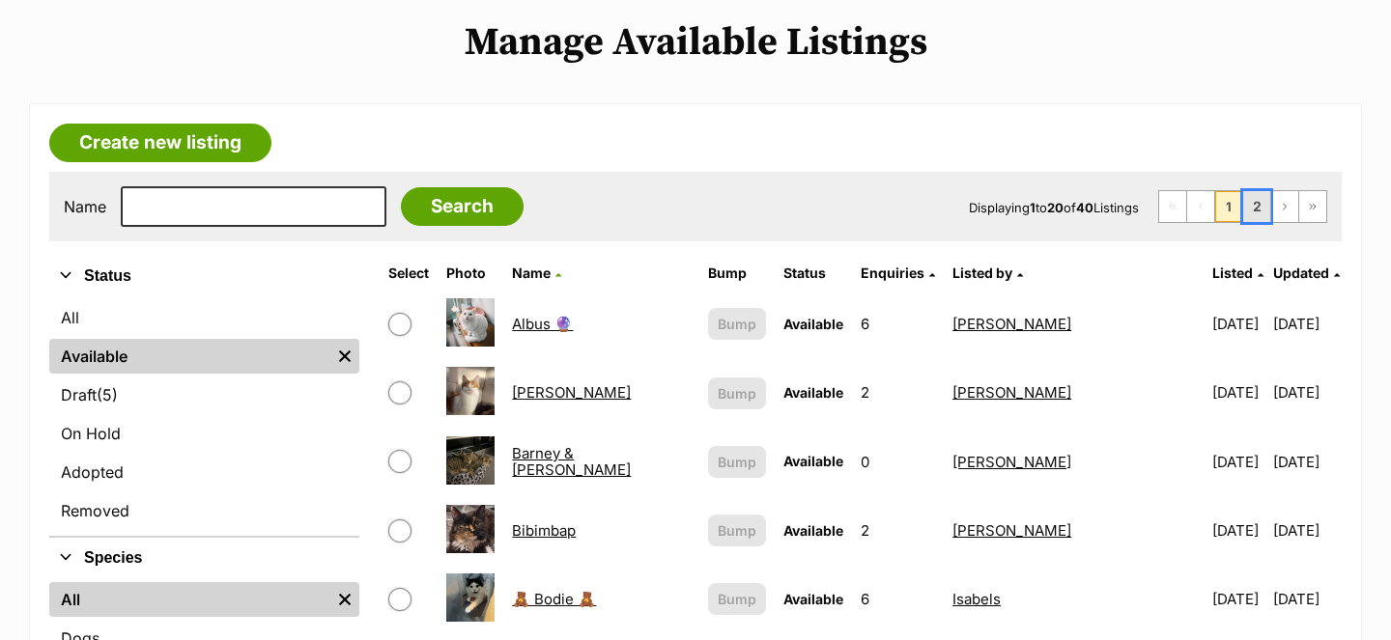
click at [1252, 209] on link "2" at bounding box center [1256, 206] width 27 height 31
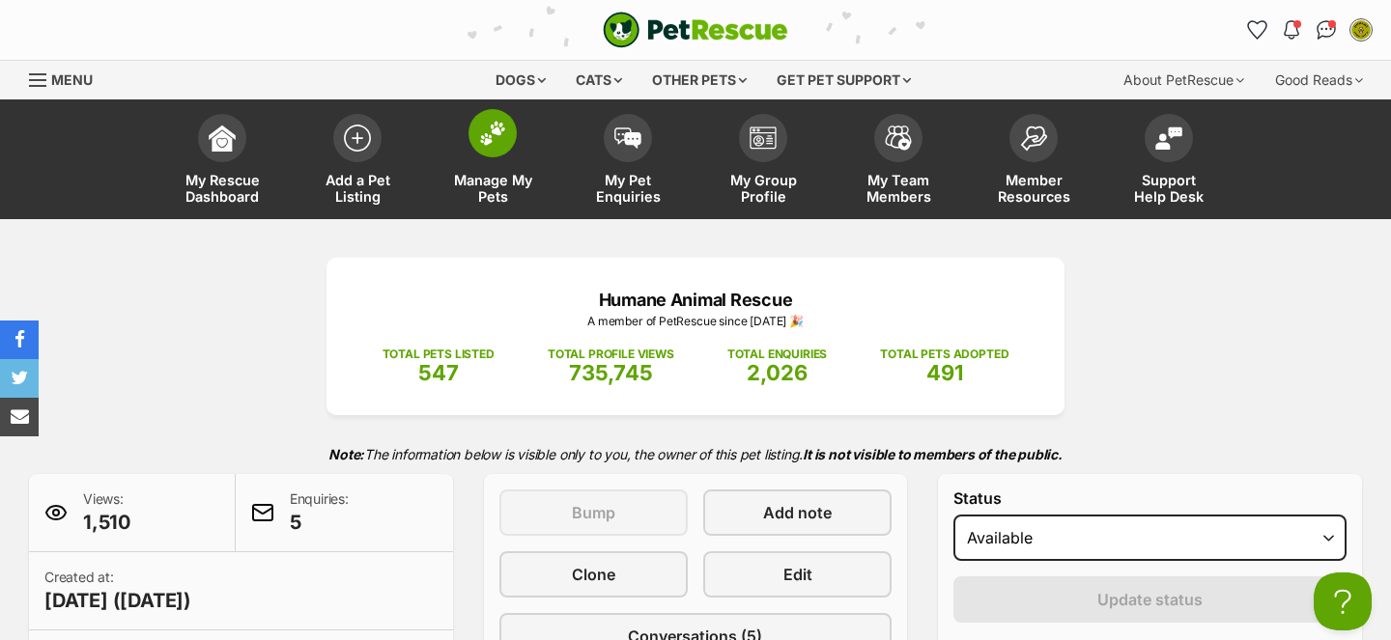
click at [496, 144] on img at bounding box center [492, 133] width 27 height 25
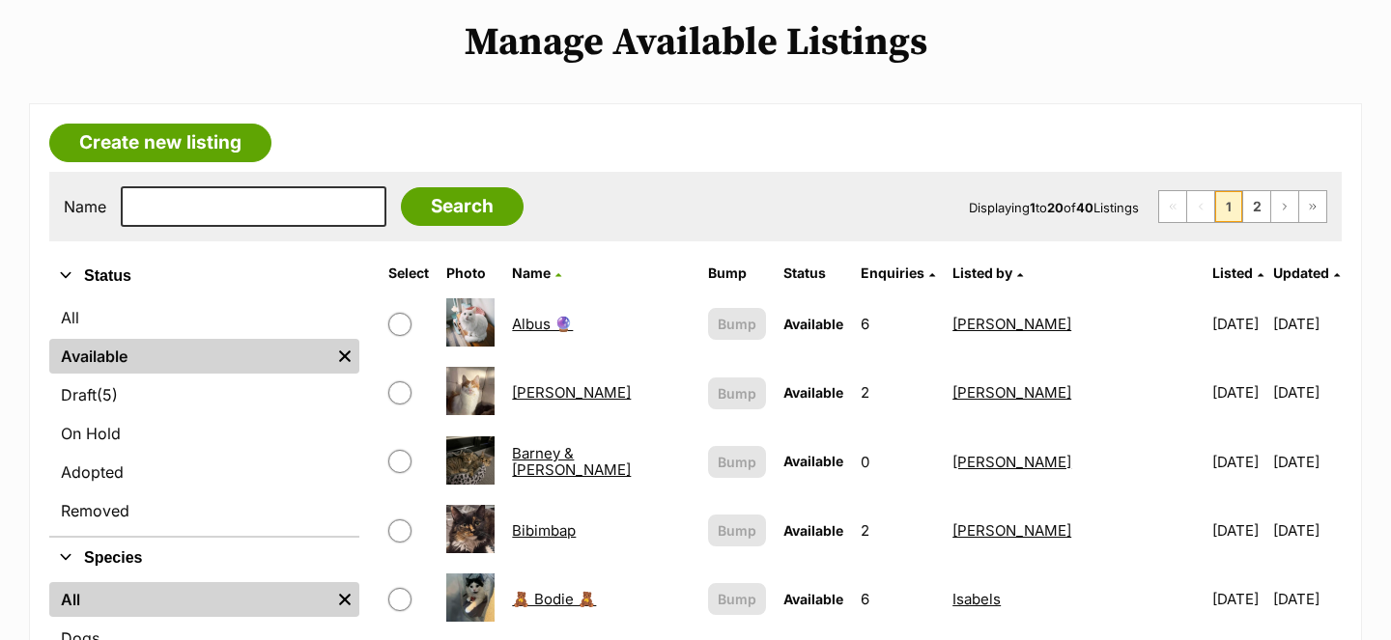
scroll to position [238, 0]
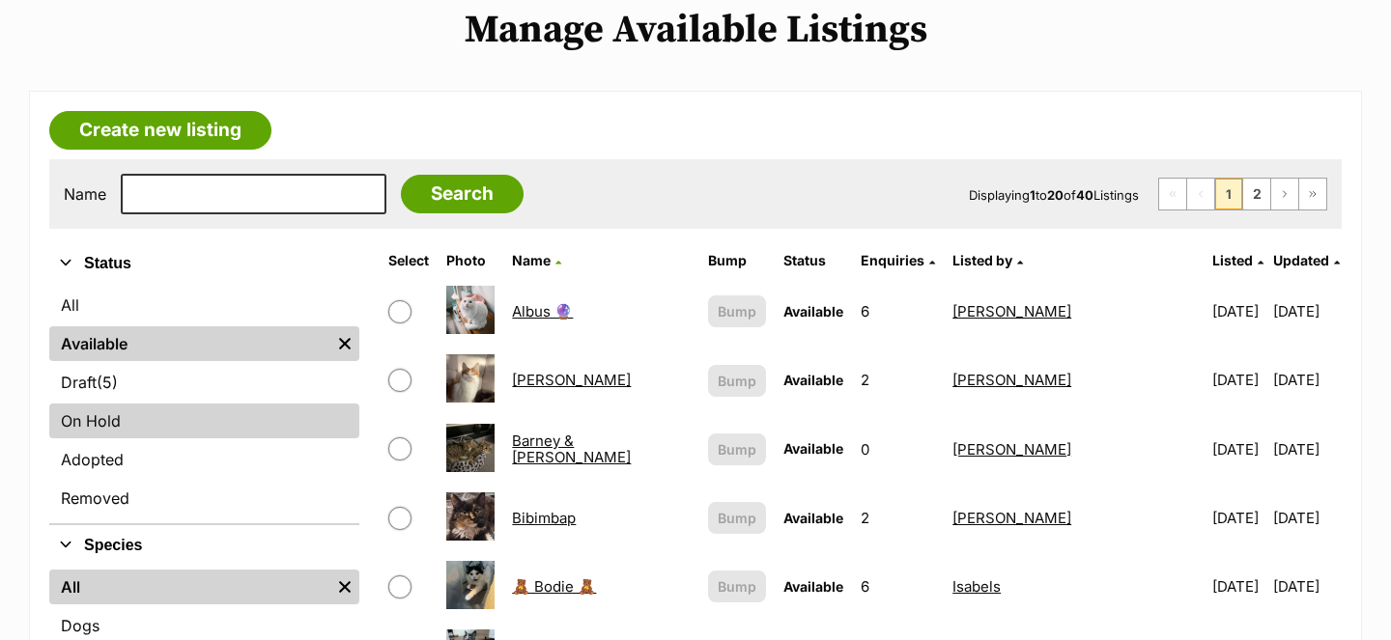
click at [164, 420] on link "On Hold" at bounding box center [204, 421] width 310 height 35
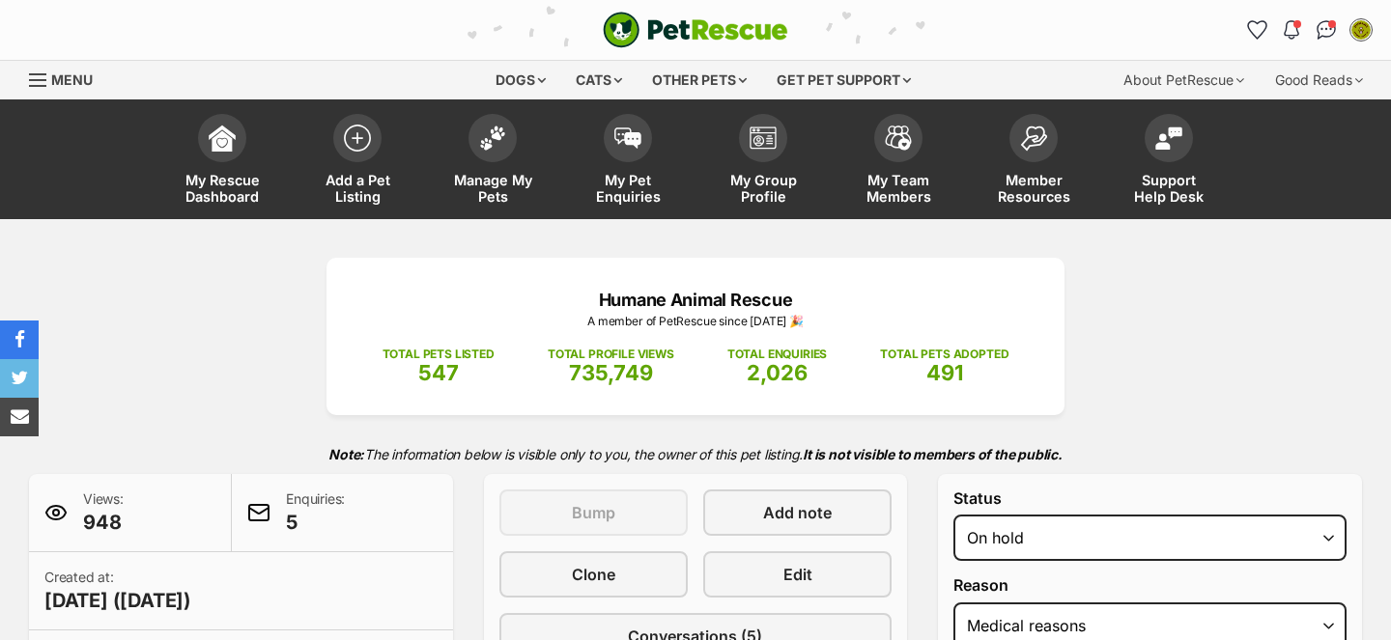
select select "medical"
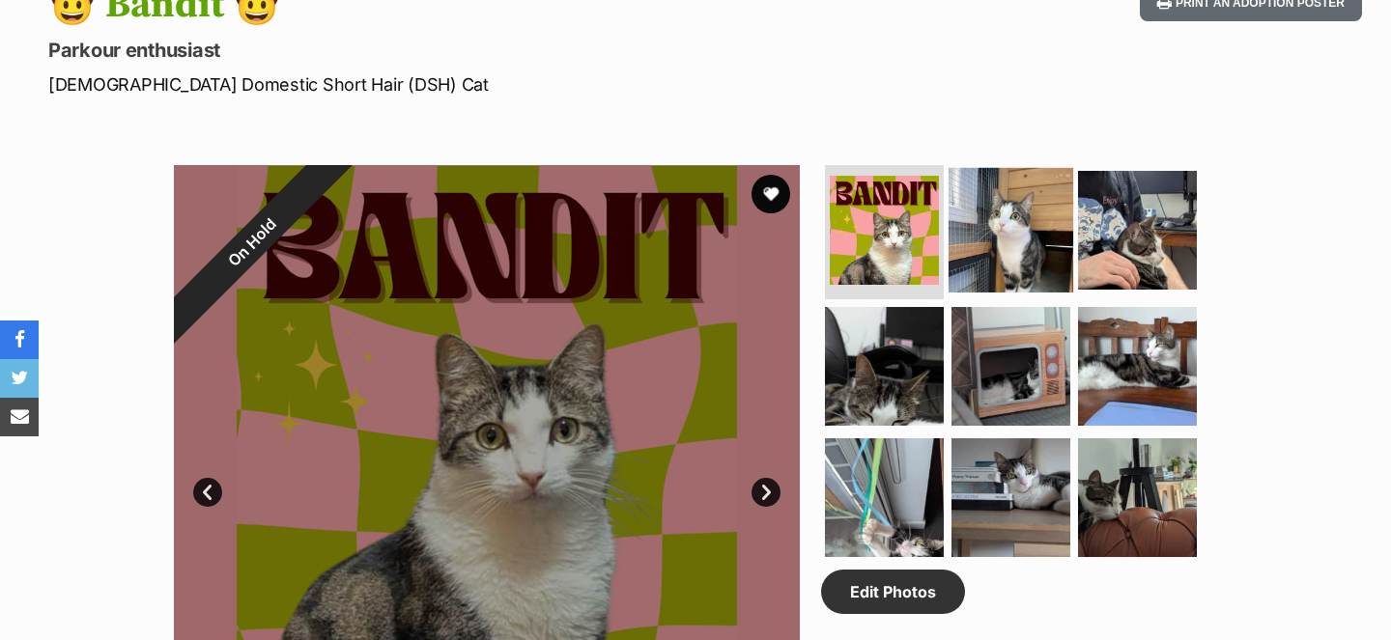
click at [995, 235] on img at bounding box center [1011, 229] width 125 height 125
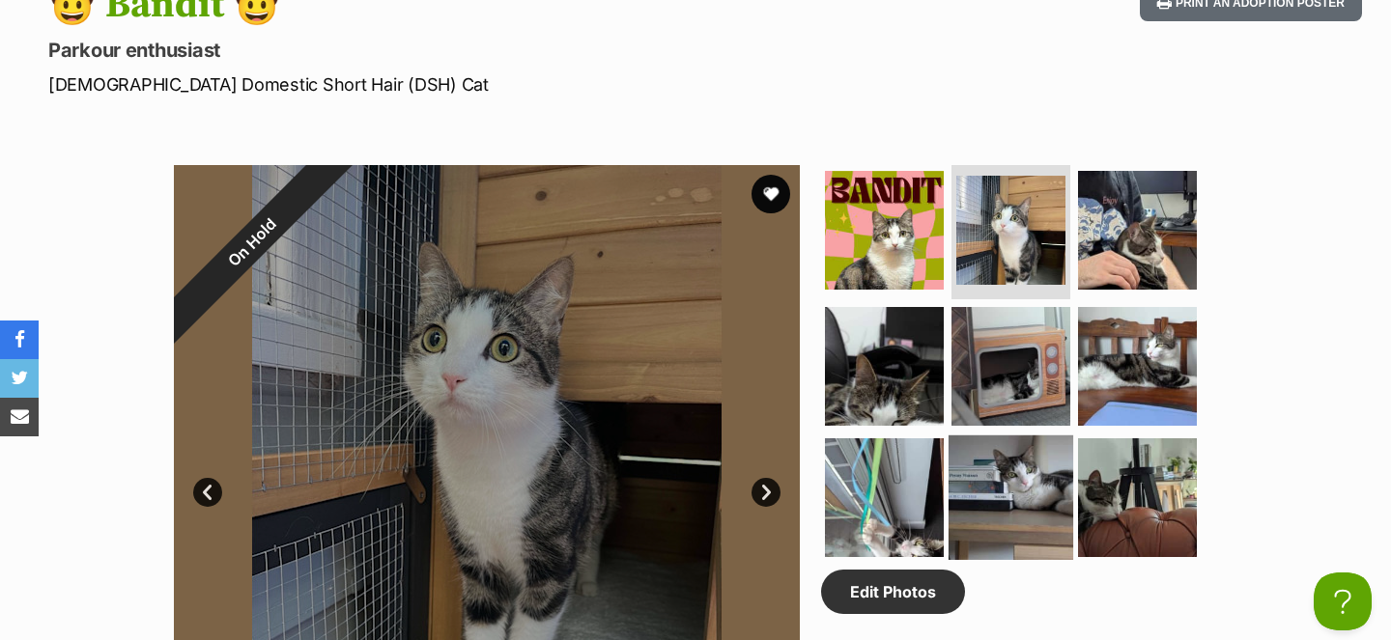
click at [984, 478] on img at bounding box center [1011, 498] width 125 height 125
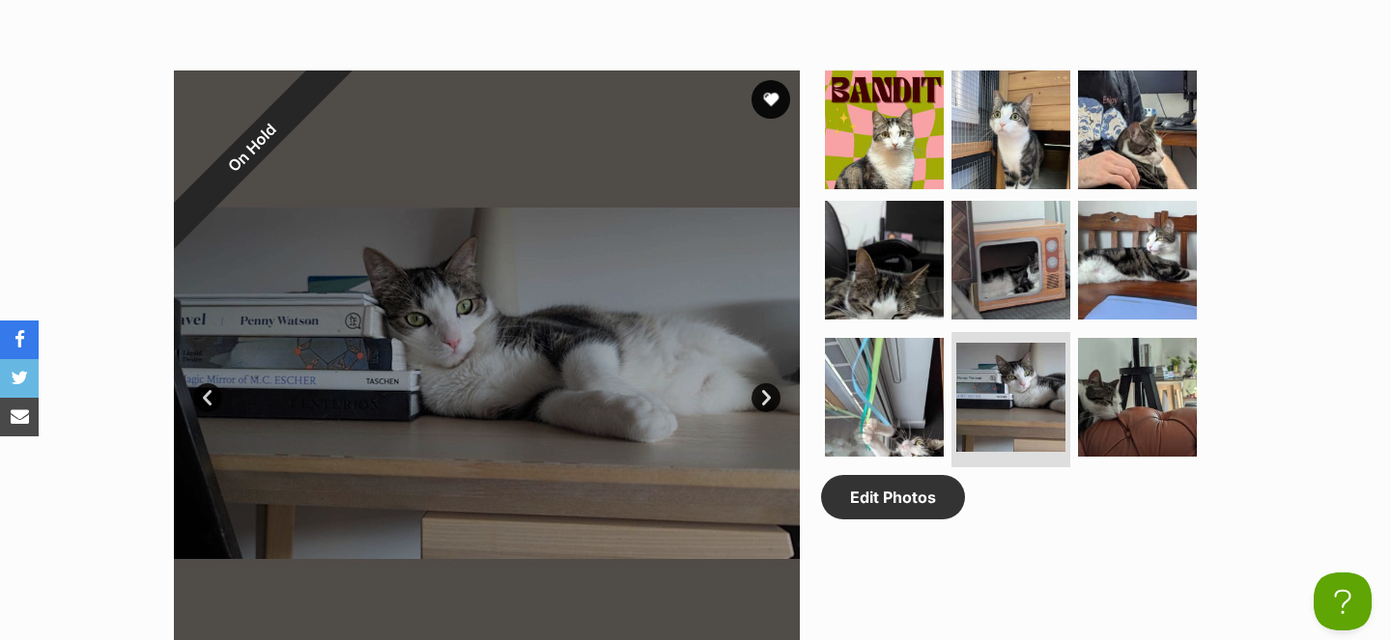
scroll to position [1099, 0]
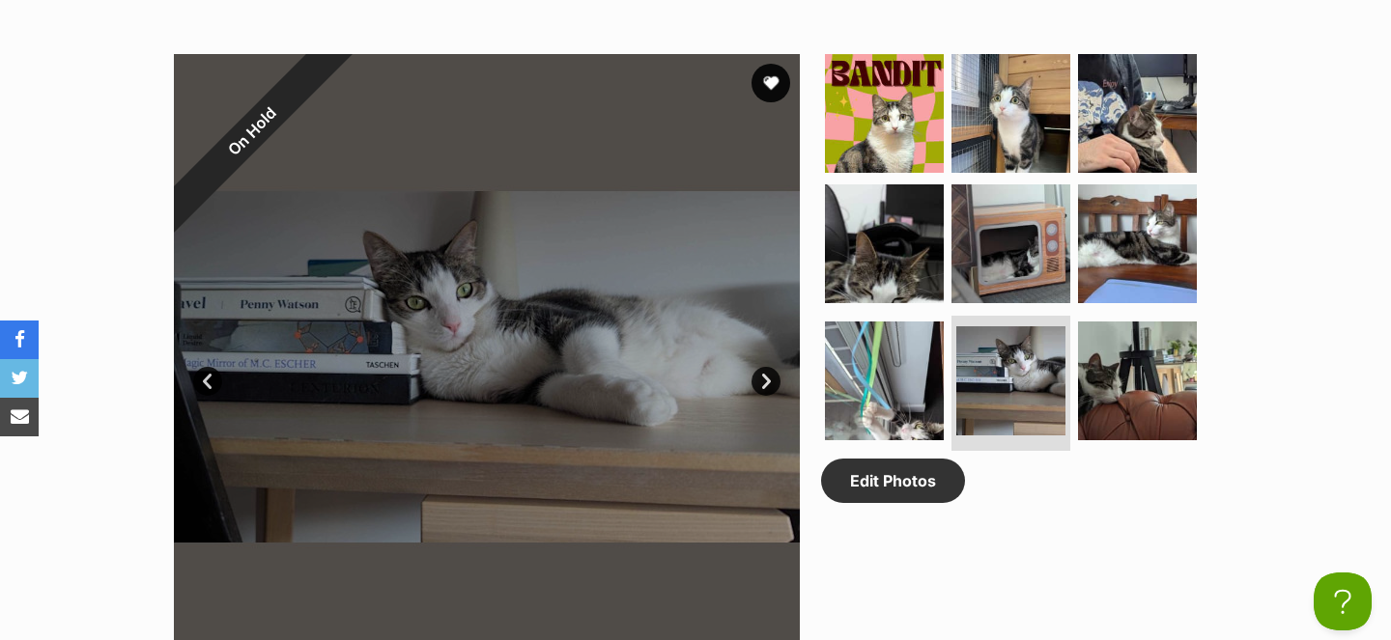
drag, startPoint x: 556, startPoint y: 395, endPoint x: 60, endPoint y: 701, distance: 583.4
